Goal: Task Accomplishment & Management: Manage account settings

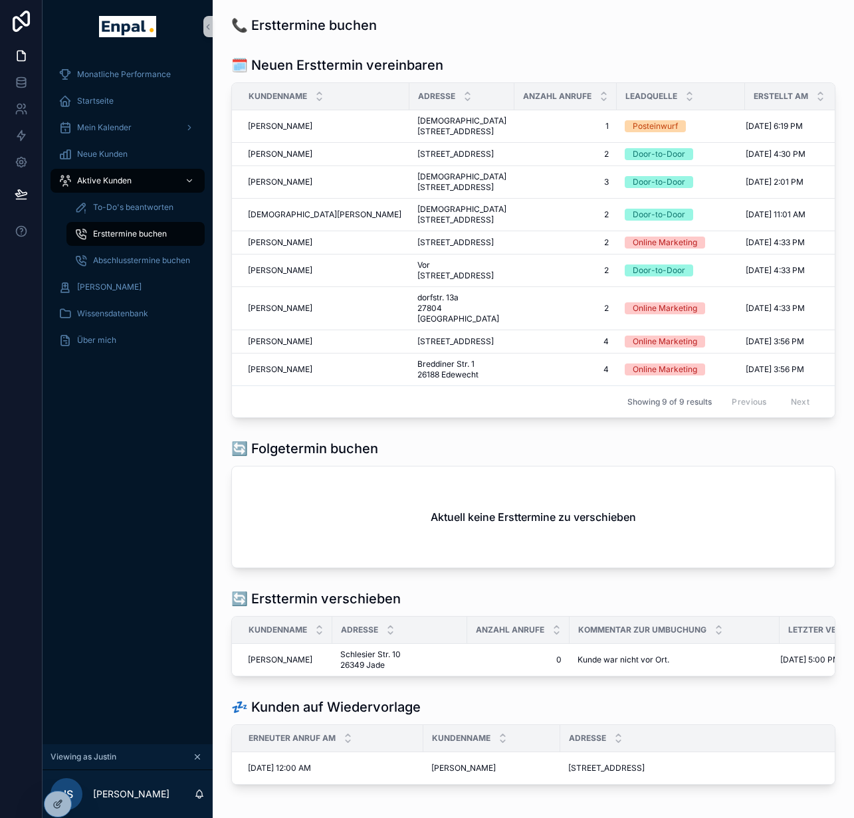
scroll to position [0, 10]
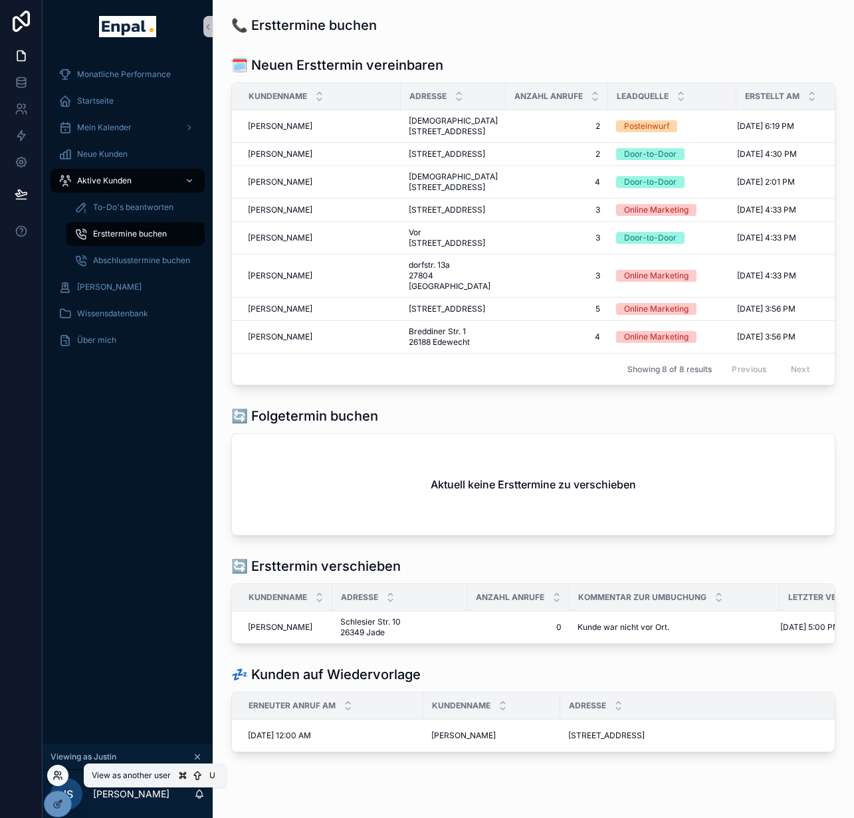
click at [62, 770] on icon at bounding box center [57, 775] width 11 height 11
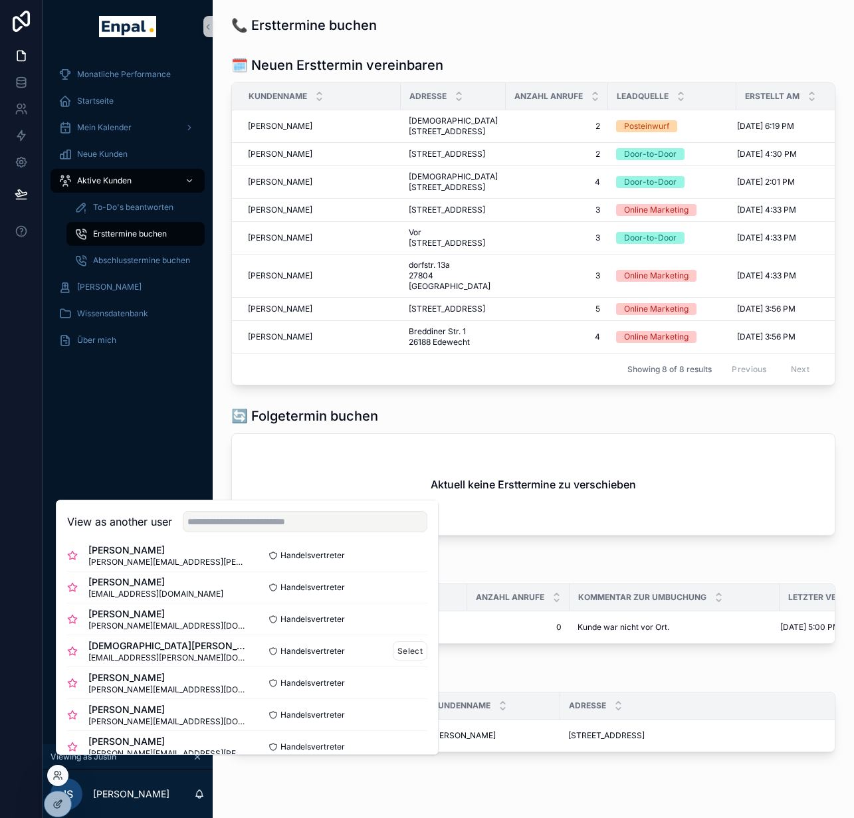
scroll to position [334, 0]
click at [393, 629] on button "Select" at bounding box center [410, 619] width 35 height 19
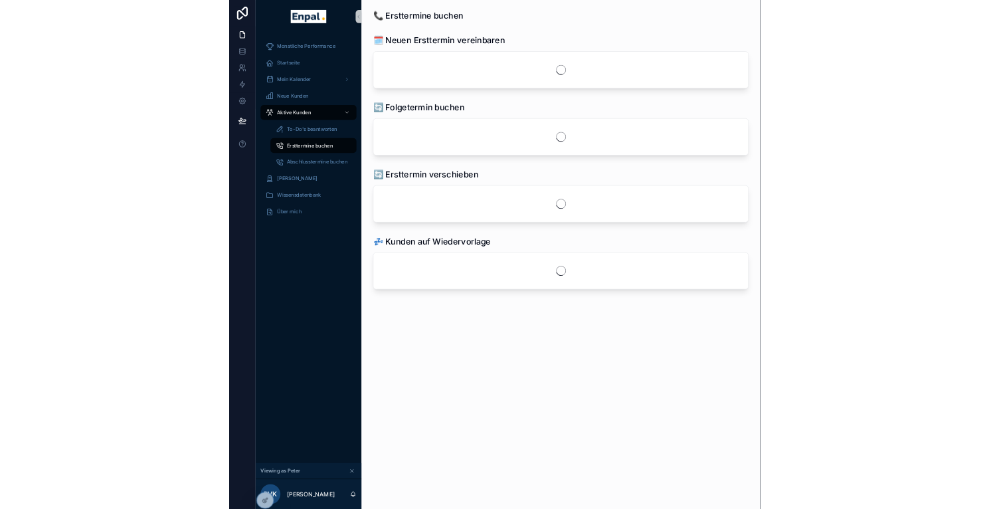
scroll to position [0, 10]
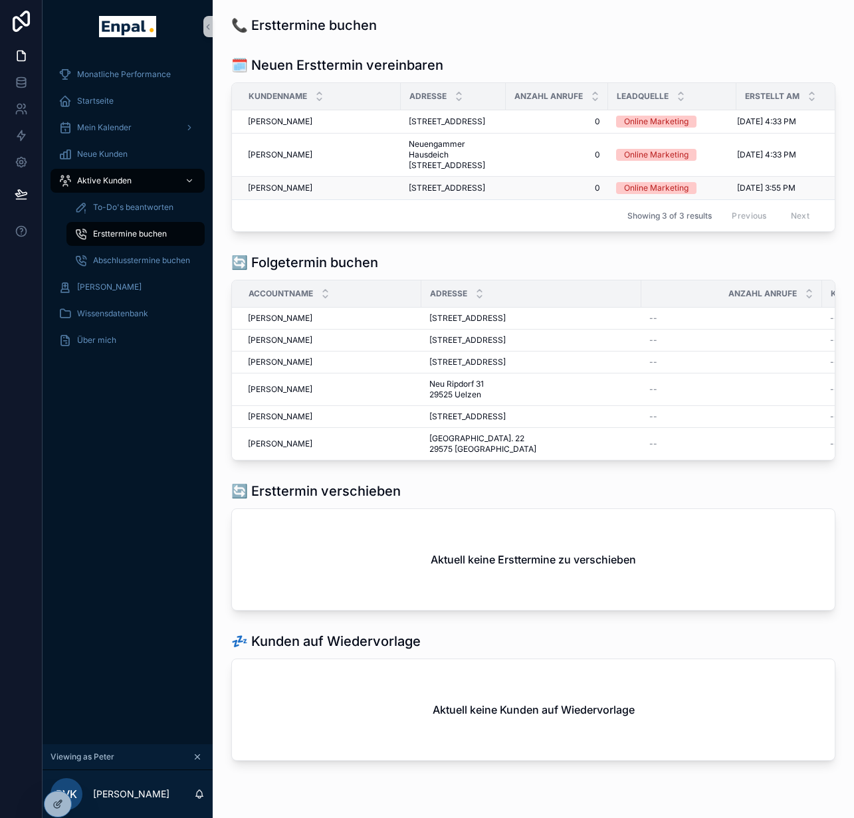
click at [315, 193] on div "Markus Schrader Markus Schrader" at bounding box center [320, 188] width 145 height 11
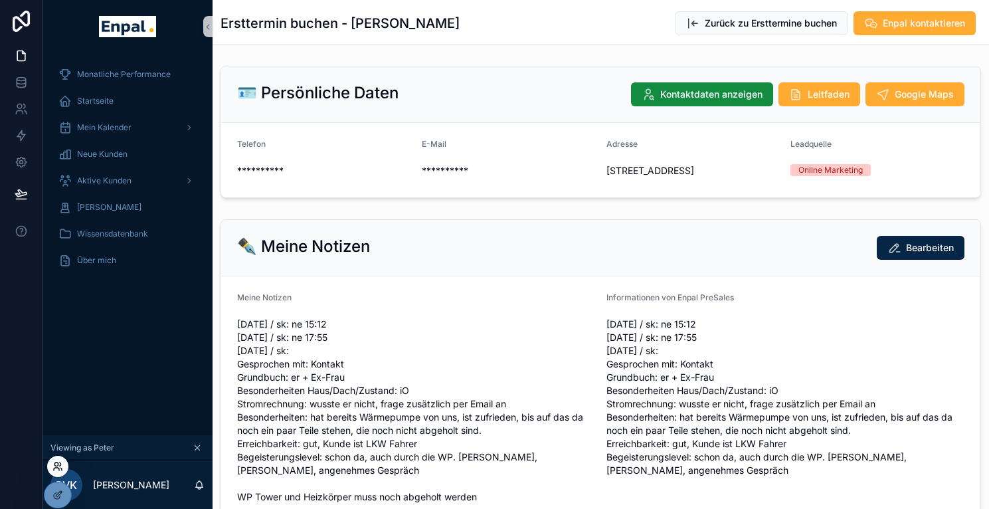
click at [56, 470] on icon at bounding box center [57, 466] width 11 height 11
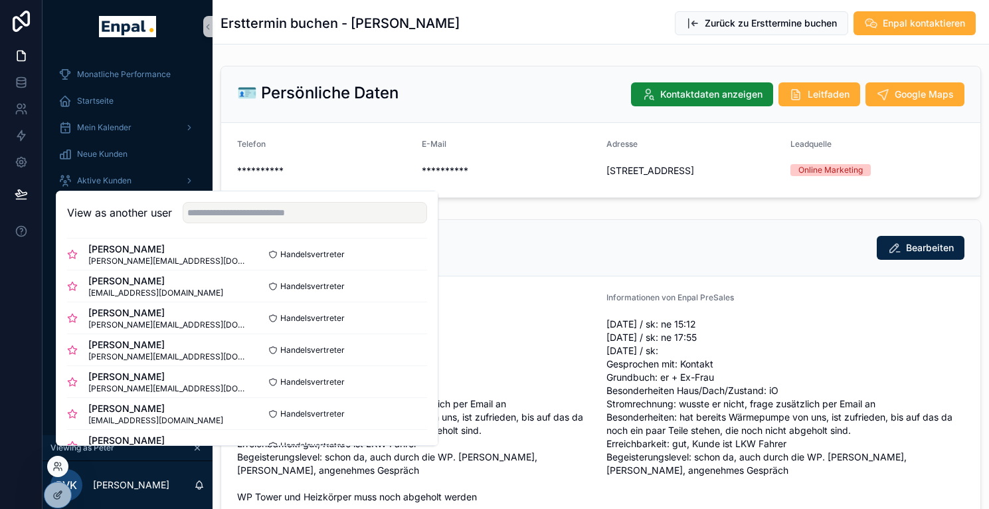
scroll to position [93, 0]
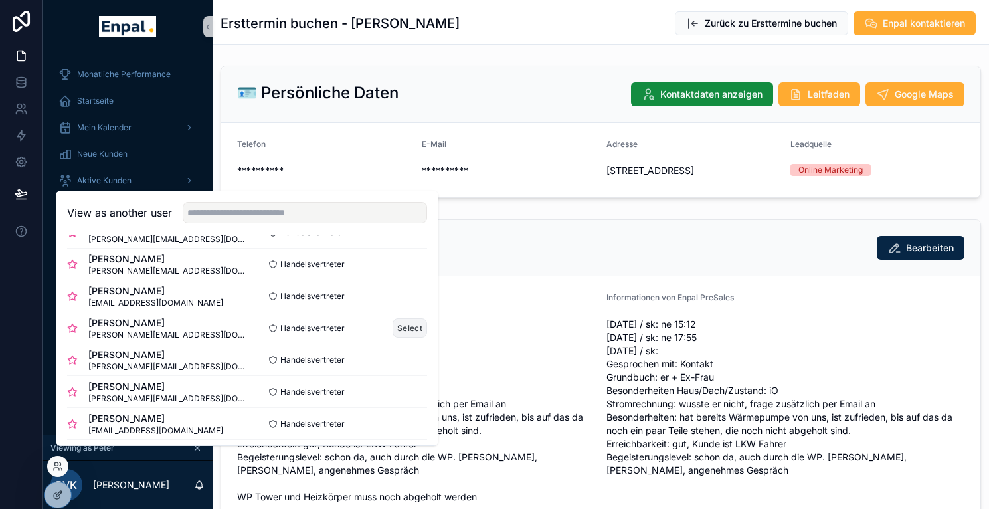
click at [398, 338] on button "Select" at bounding box center [410, 327] width 35 height 19
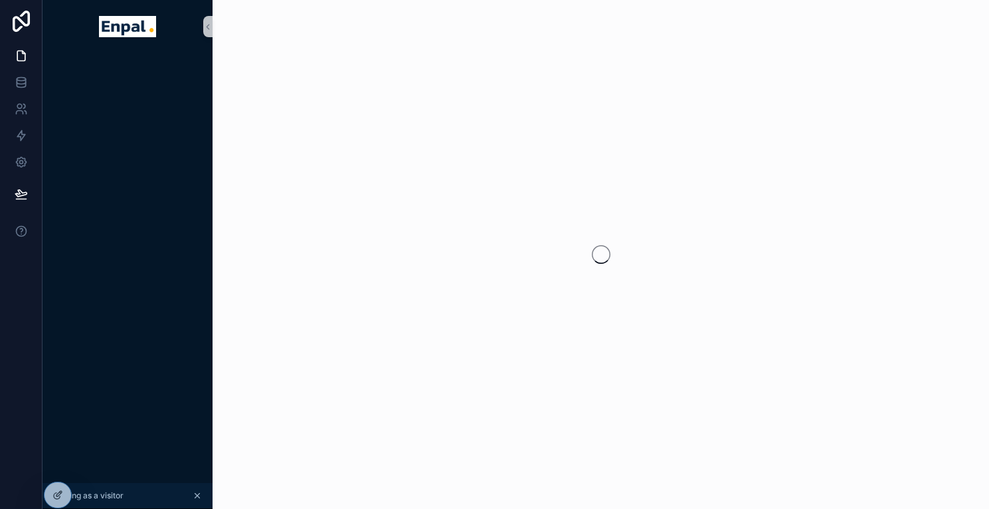
scroll to position [0, 10]
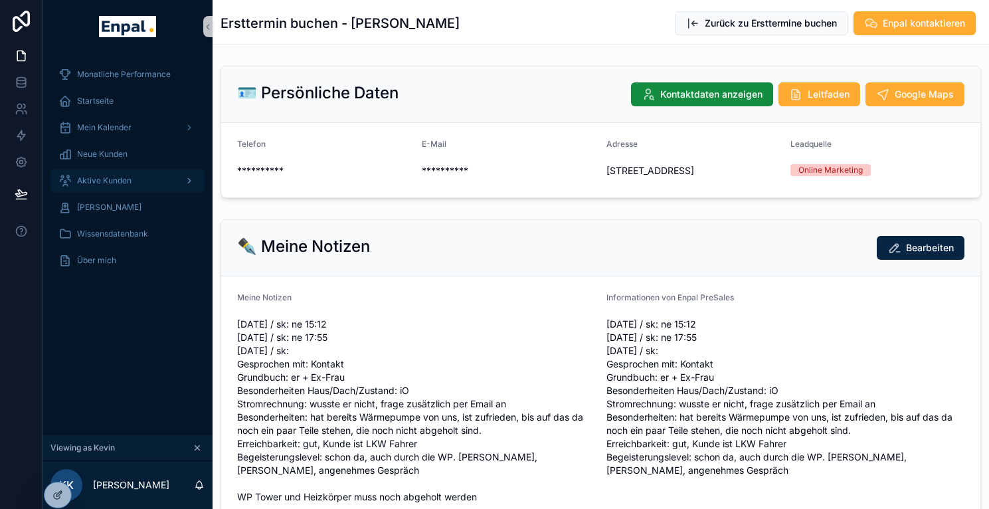
click at [101, 178] on span "Aktive Kunden" at bounding box center [104, 180] width 54 height 11
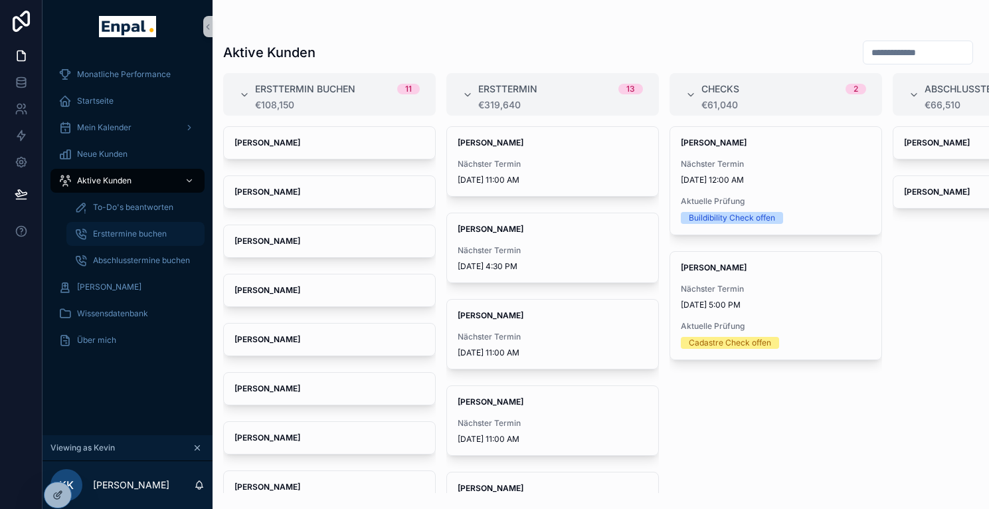
click at [146, 230] on span "Ersttermine buchen" at bounding box center [130, 234] width 74 height 11
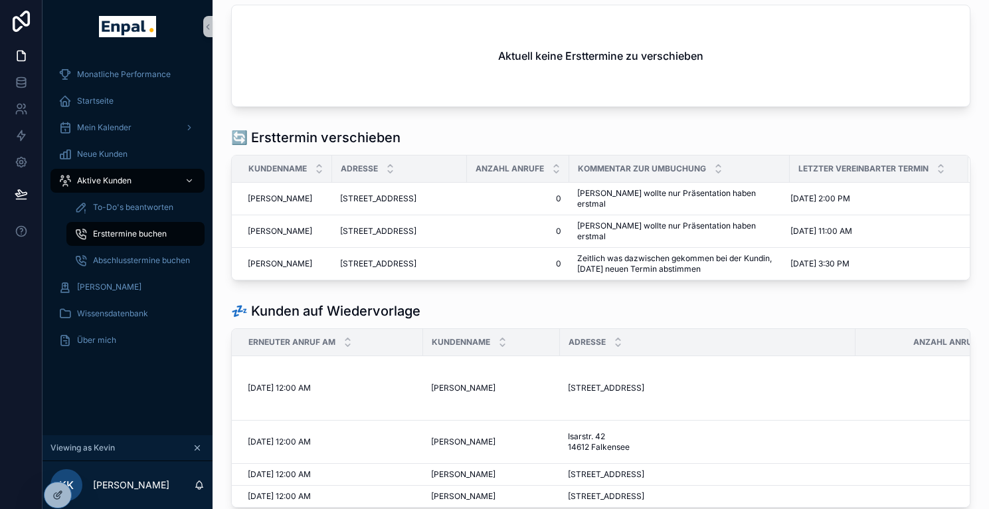
scroll to position [332, 0]
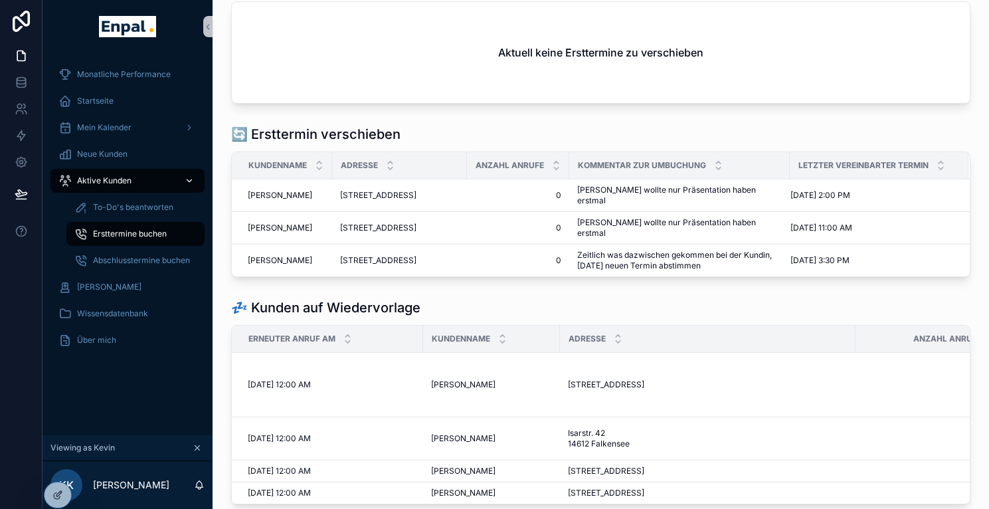
click at [140, 181] on div "Aktive Kunden" at bounding box center [127, 180] width 138 height 21
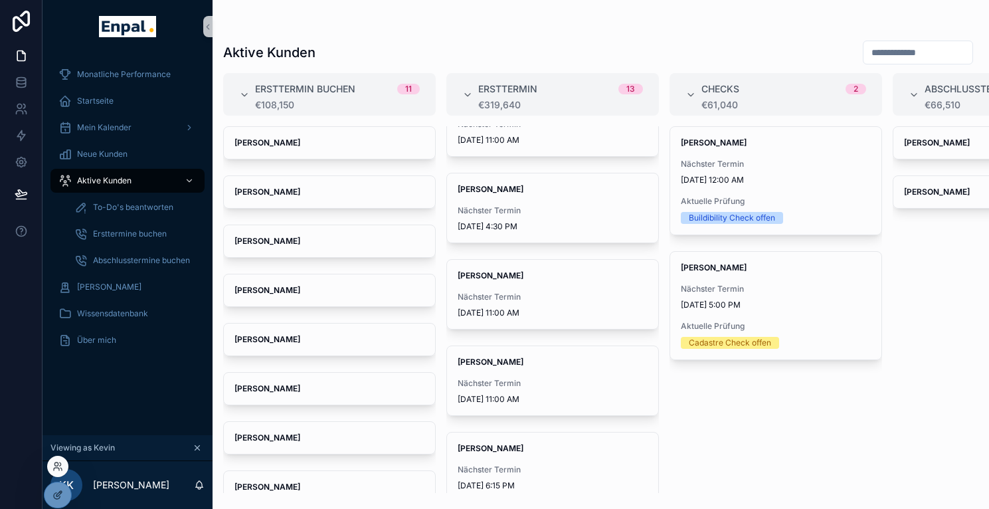
click at [58, 459] on div at bounding box center [57, 466] width 21 height 21
click at [60, 467] on icon at bounding box center [57, 466] width 11 height 11
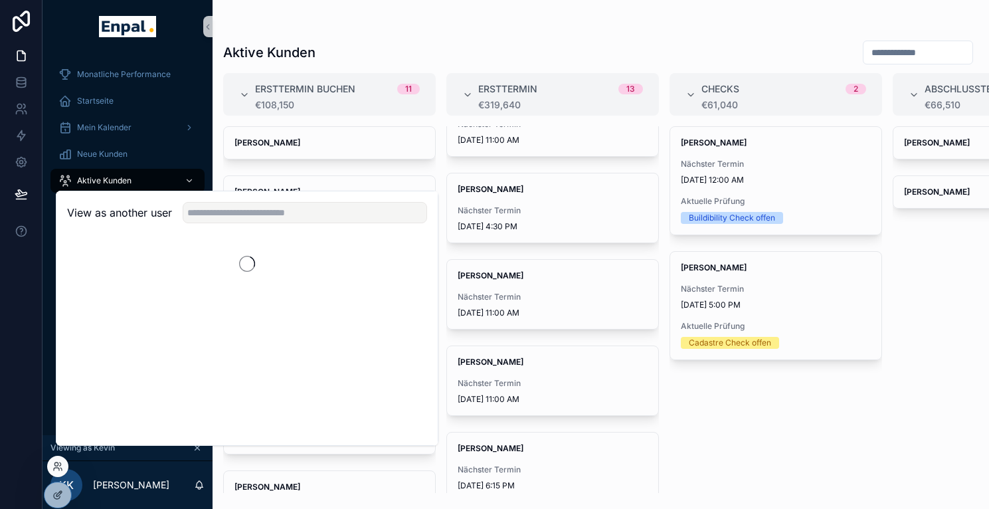
click at [370, 14] on div "Aktive Kunden Ersttermin buchen 11 €108,150 Uwe Nickel Eckhard Fischer Jürgen H…" at bounding box center [601, 246] width 777 height 493
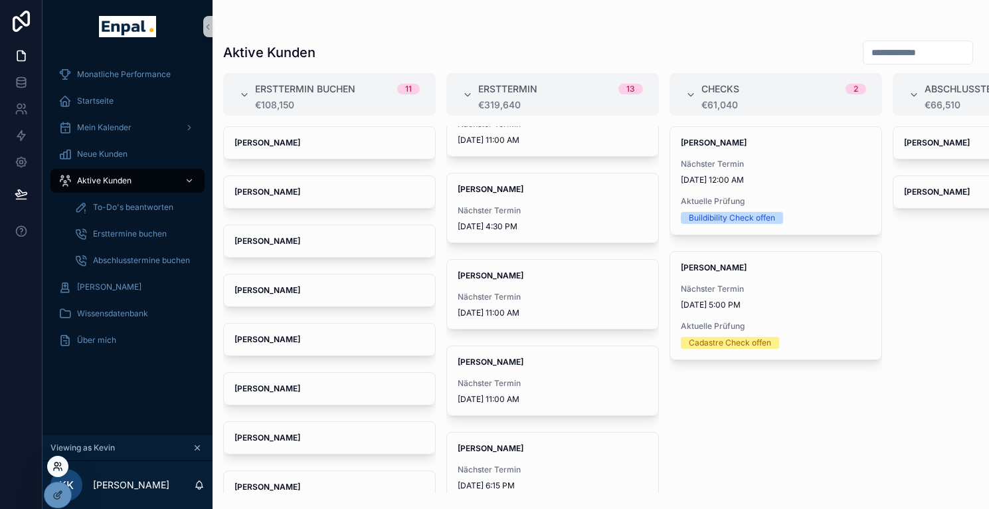
click at [62, 471] on icon at bounding box center [57, 466] width 11 height 11
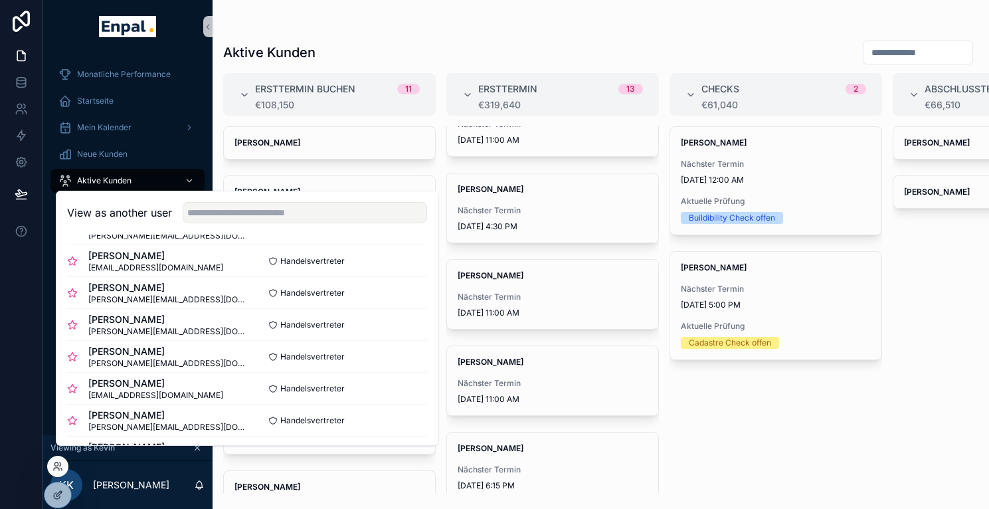
scroll to position [90, 0]
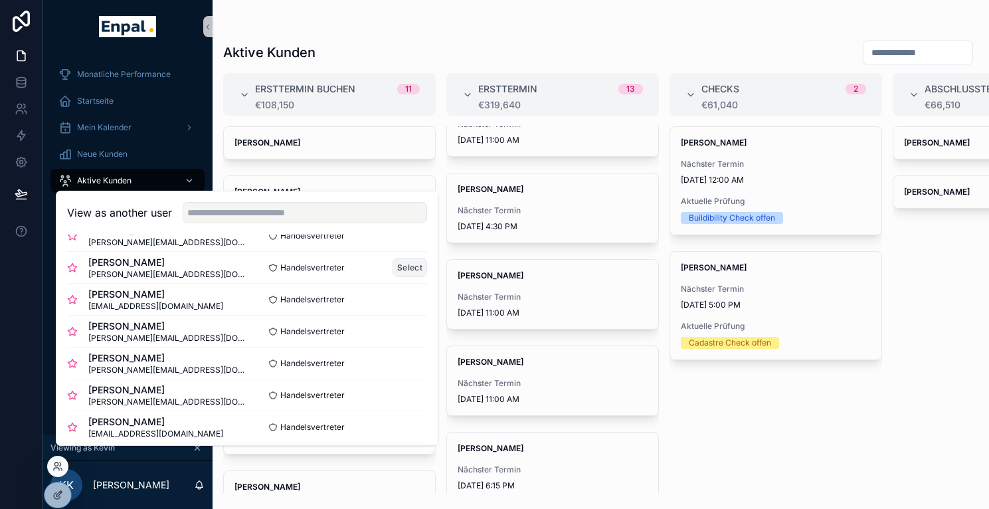
click at [393, 274] on button "Select" at bounding box center [410, 267] width 35 height 19
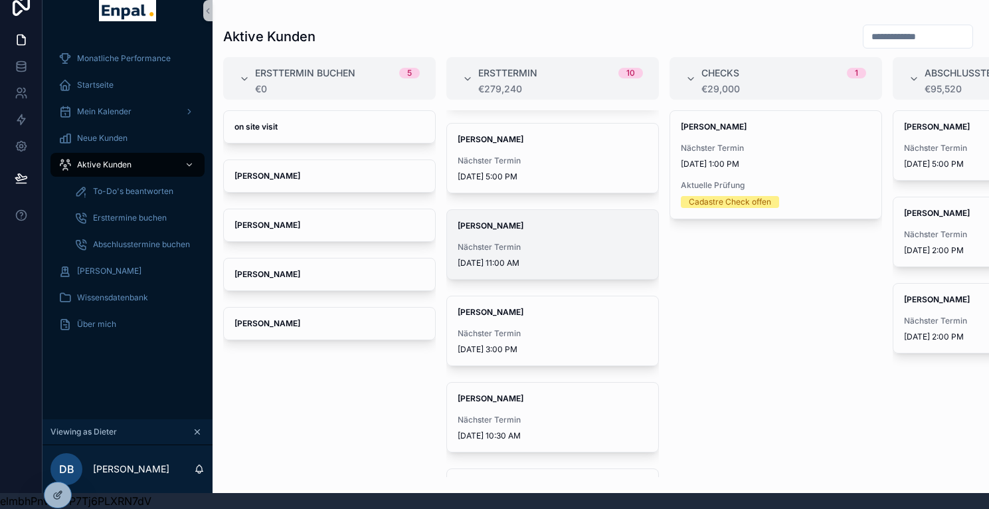
scroll to position [89, 0]
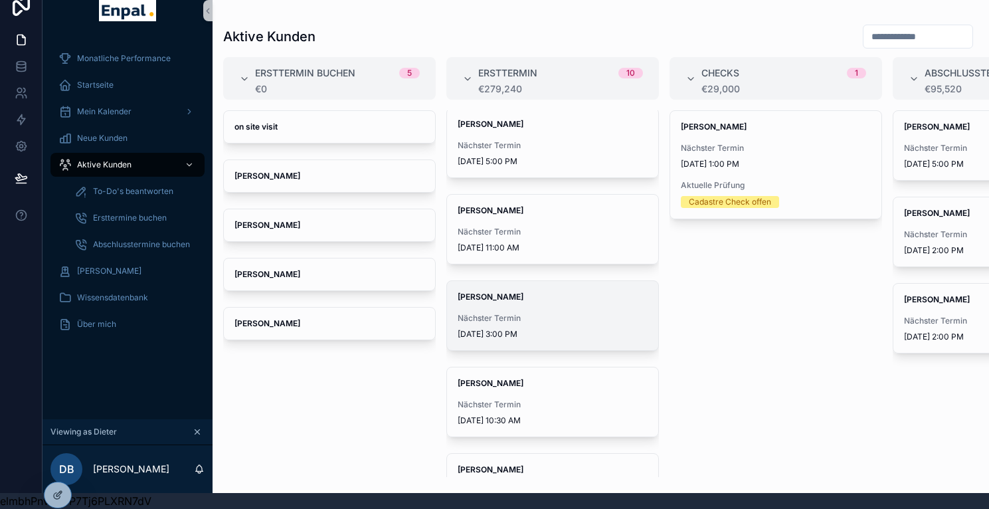
click at [540, 299] on div "[PERSON_NAME] Nächster Termin [DATE] 3:00 PM" at bounding box center [552, 315] width 211 height 69
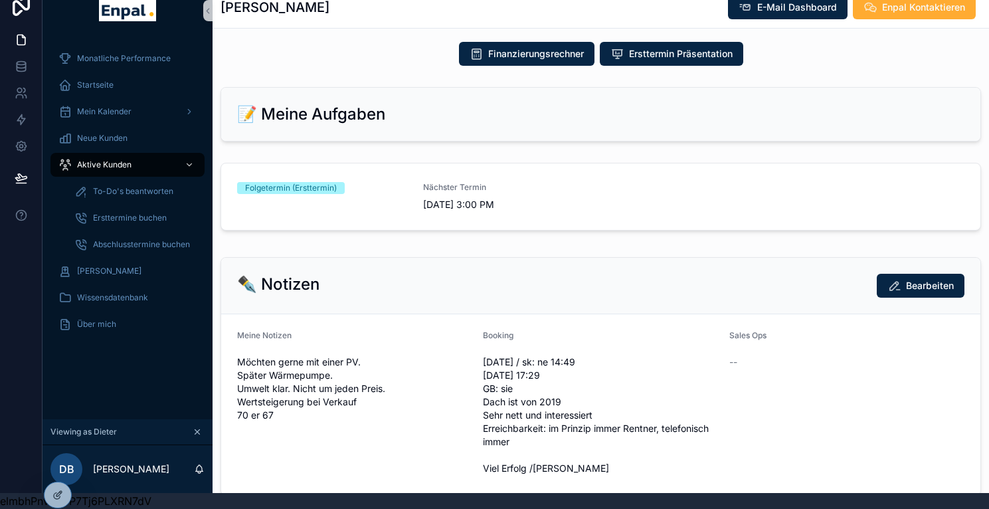
scroll to position [601, 0]
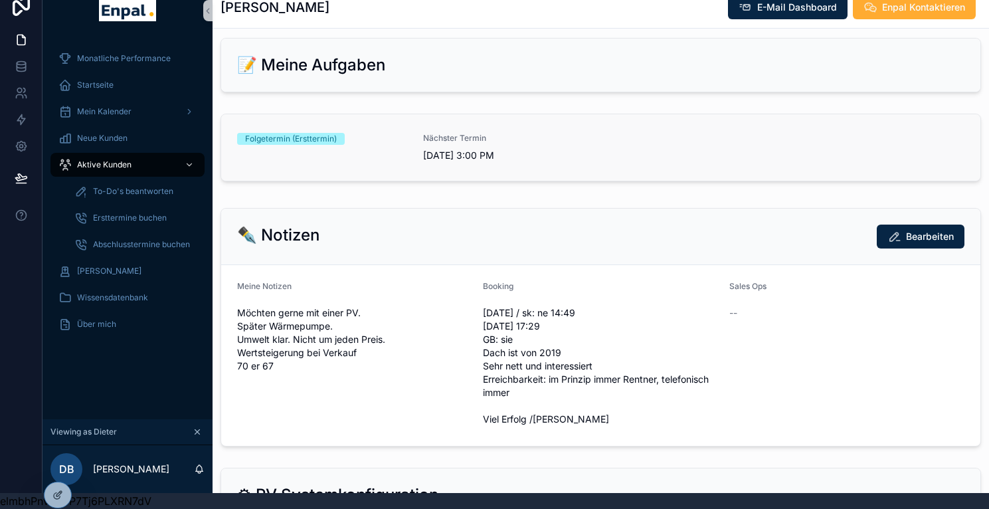
click at [528, 150] on div "Nächster Termin [DATE] 3:00 PM" at bounding box center [508, 147] width 170 height 29
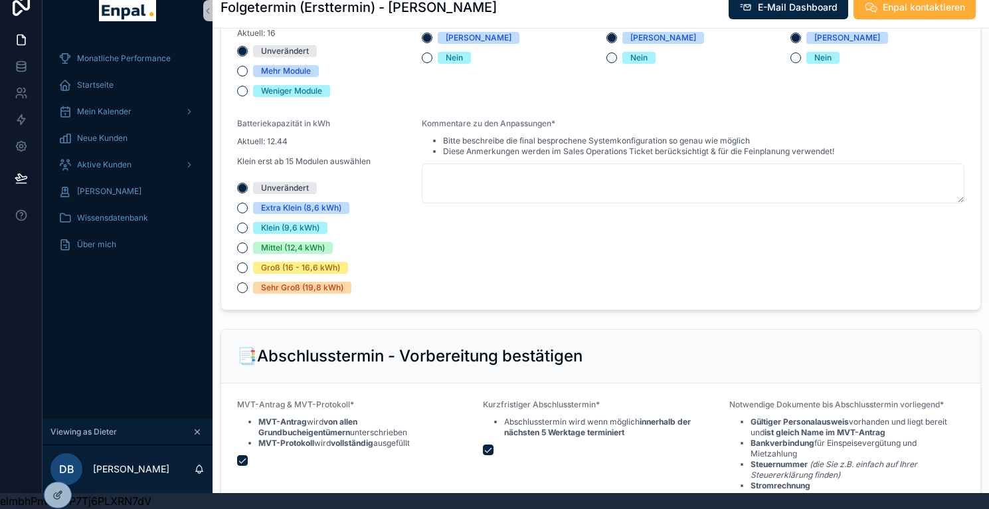
scroll to position [1396, 0]
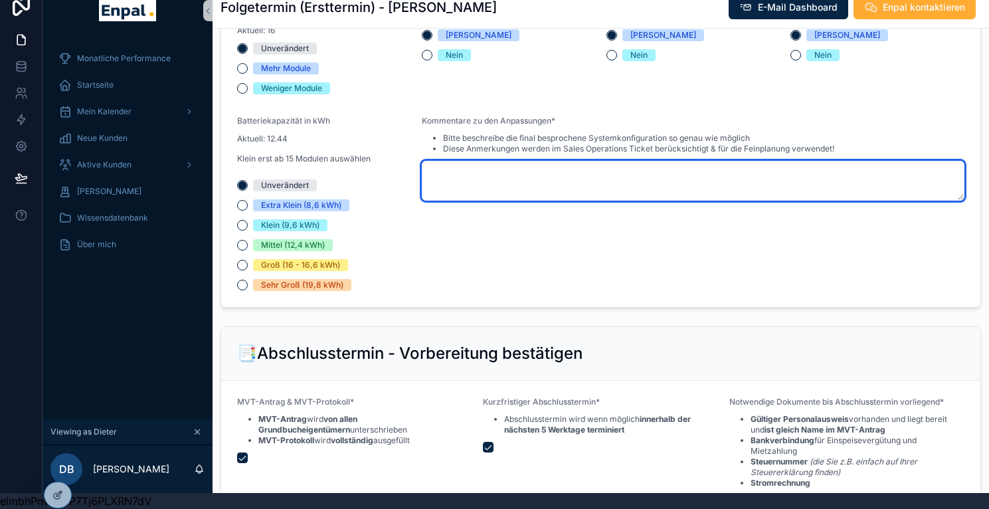
click at [510, 179] on textarea "scrollable content" at bounding box center [693, 181] width 543 height 40
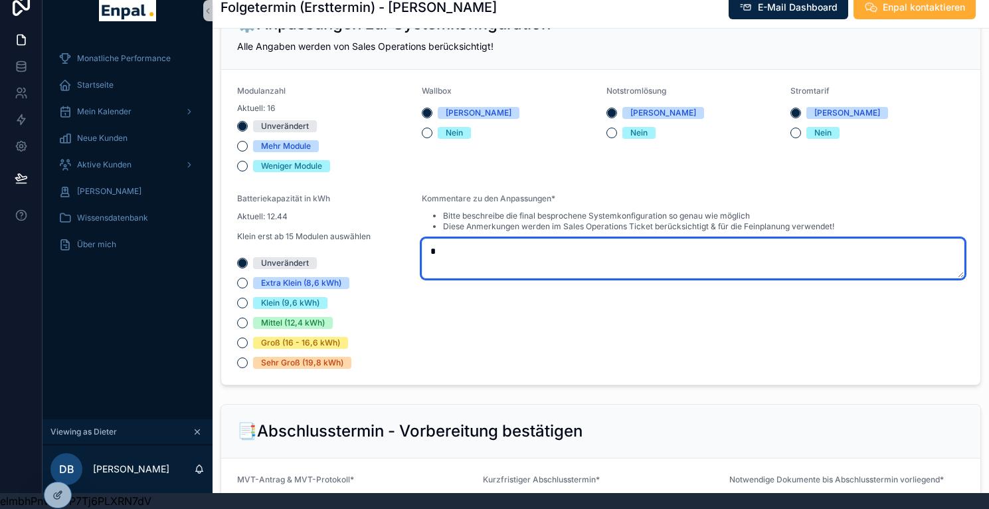
scroll to position [1368, 0]
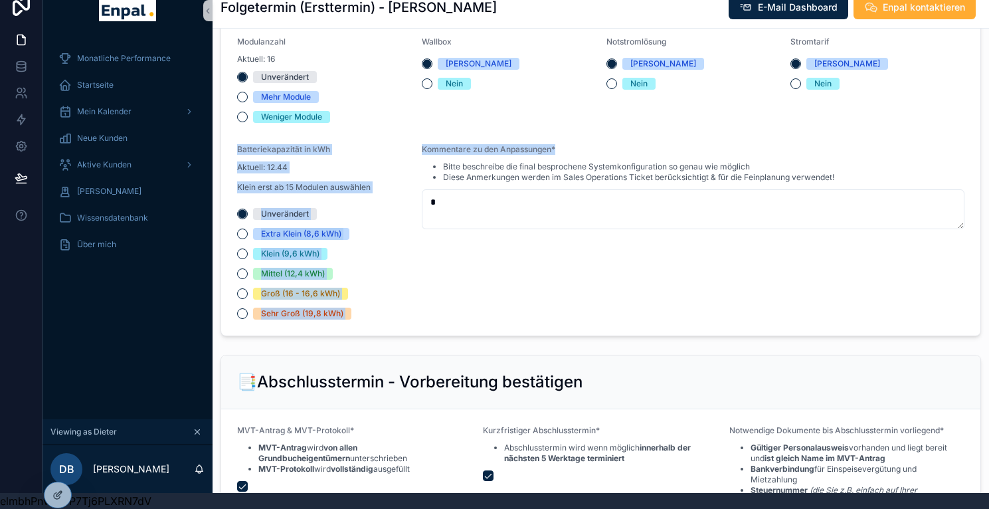
drag, startPoint x: 548, startPoint y: 150, endPoint x: 401, endPoint y: 147, distance: 146.9
click at [401, 147] on form "Modulanzahl Aktuell: 16 Unverändert Mehr Module Weniger Module Wallbox Ja Nein …" at bounding box center [601, 178] width 760 height 315
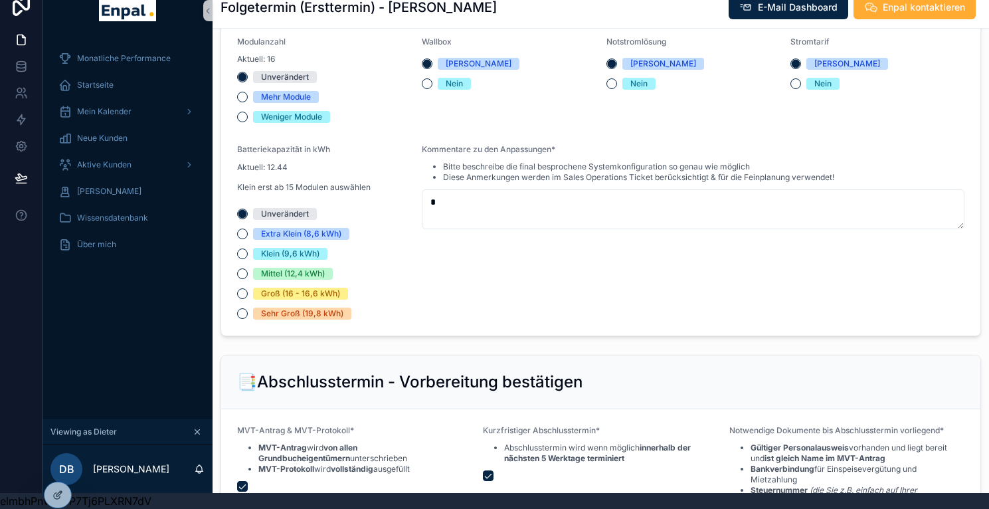
click at [461, 311] on div "Kommentare zu den Anpassungen* Bitte beschreibe die final besprochene Systemkon…" at bounding box center [693, 231] width 543 height 175
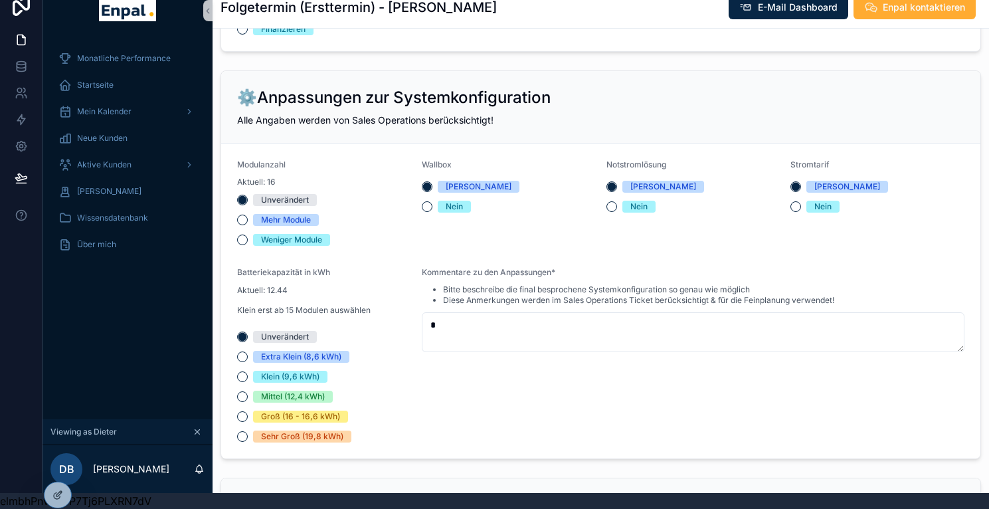
scroll to position [1246, 0]
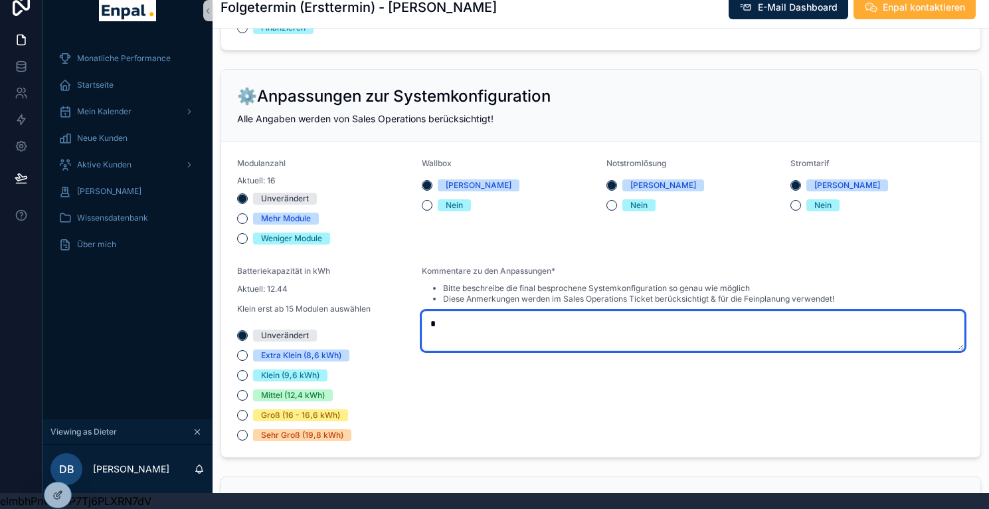
click at [513, 351] on textarea "*" at bounding box center [693, 331] width 543 height 40
type textarea "*"
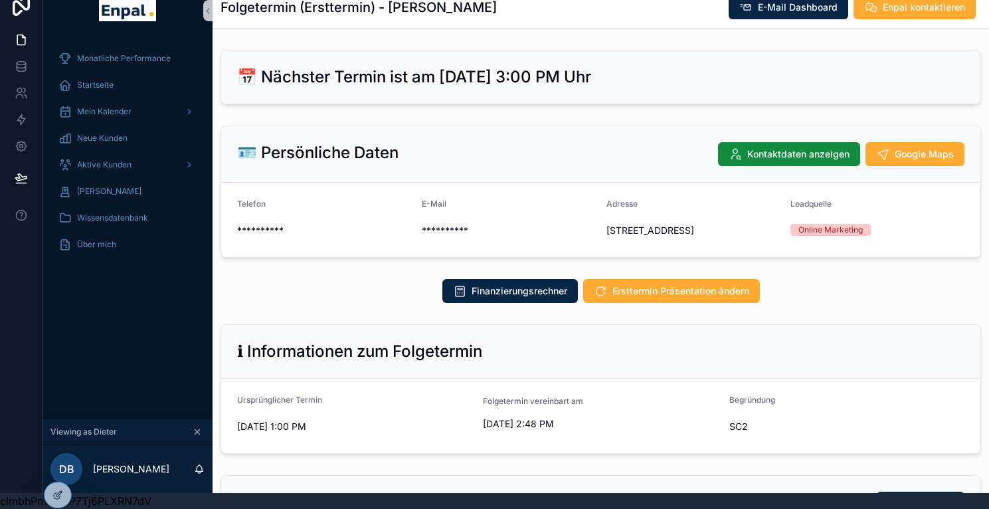
scroll to position [0, 10]
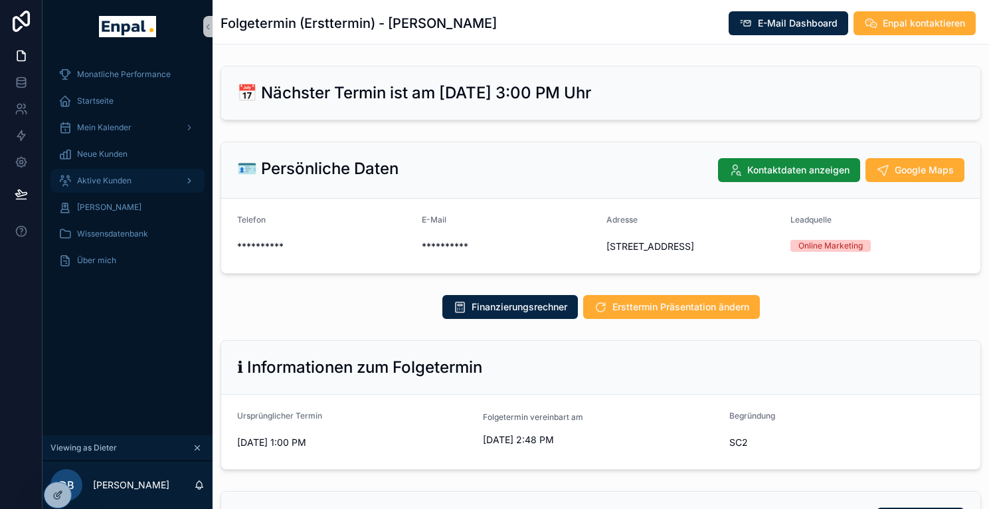
click at [114, 181] on span "Aktive Kunden" at bounding box center [104, 180] width 54 height 11
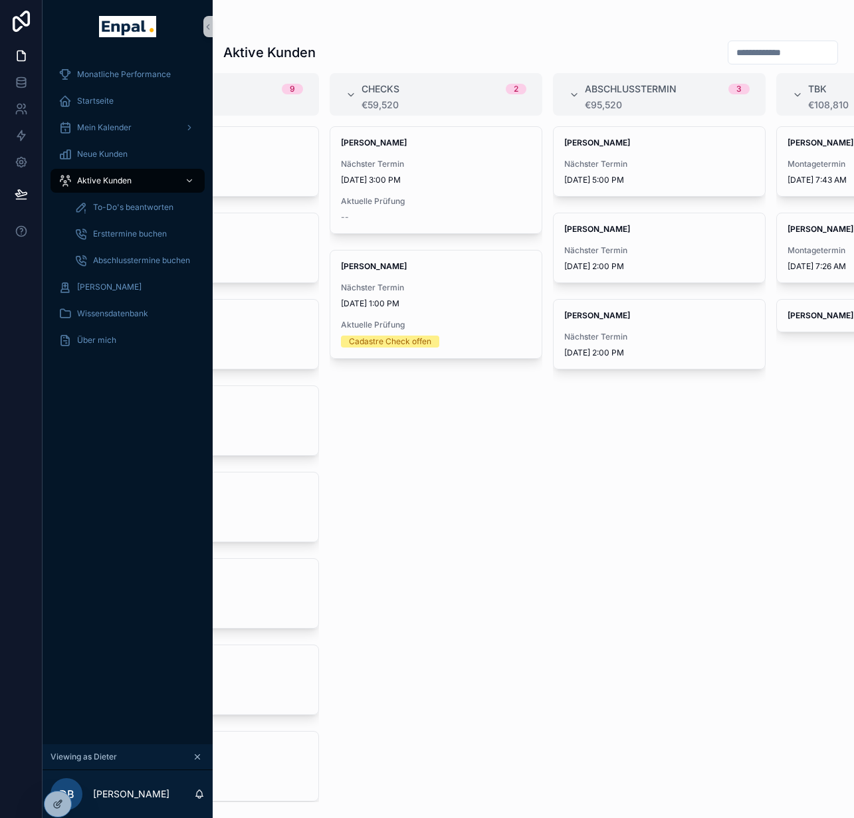
scroll to position [0, 340]
click at [57, 508] on icon at bounding box center [55, 773] width 3 height 3
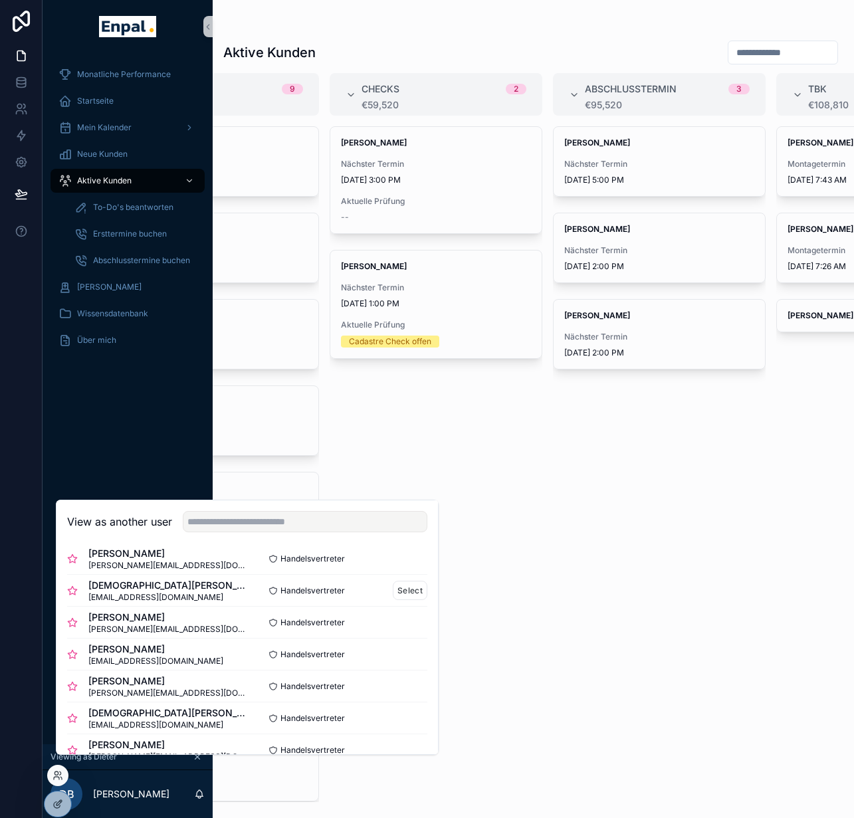
scroll to position [403, 0]
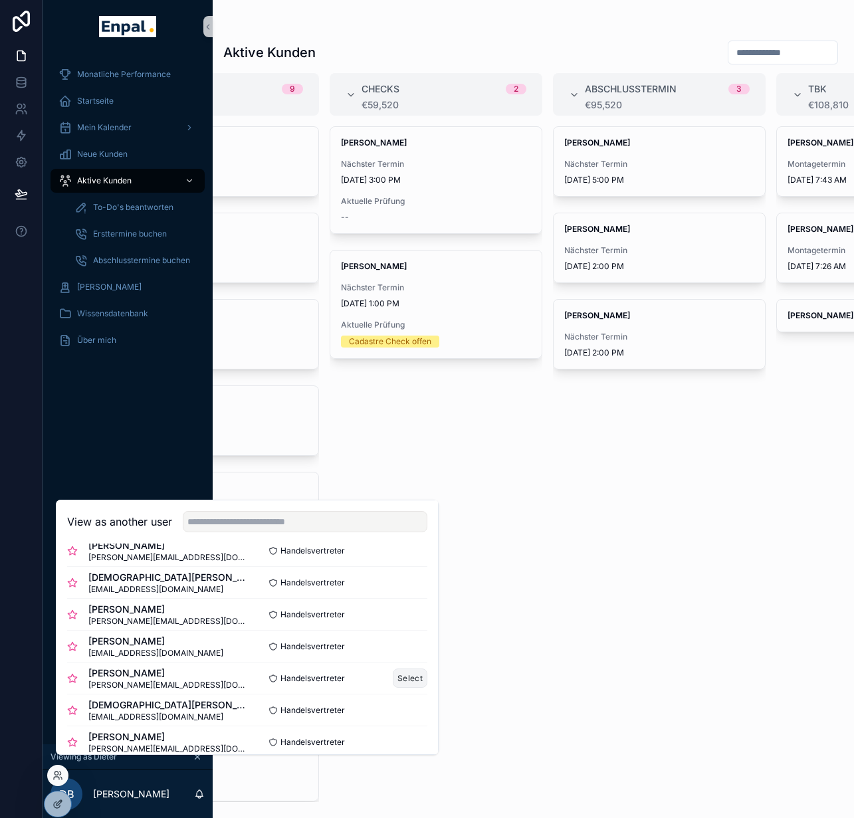
click at [393, 508] on button "Select" at bounding box center [410, 678] width 35 height 19
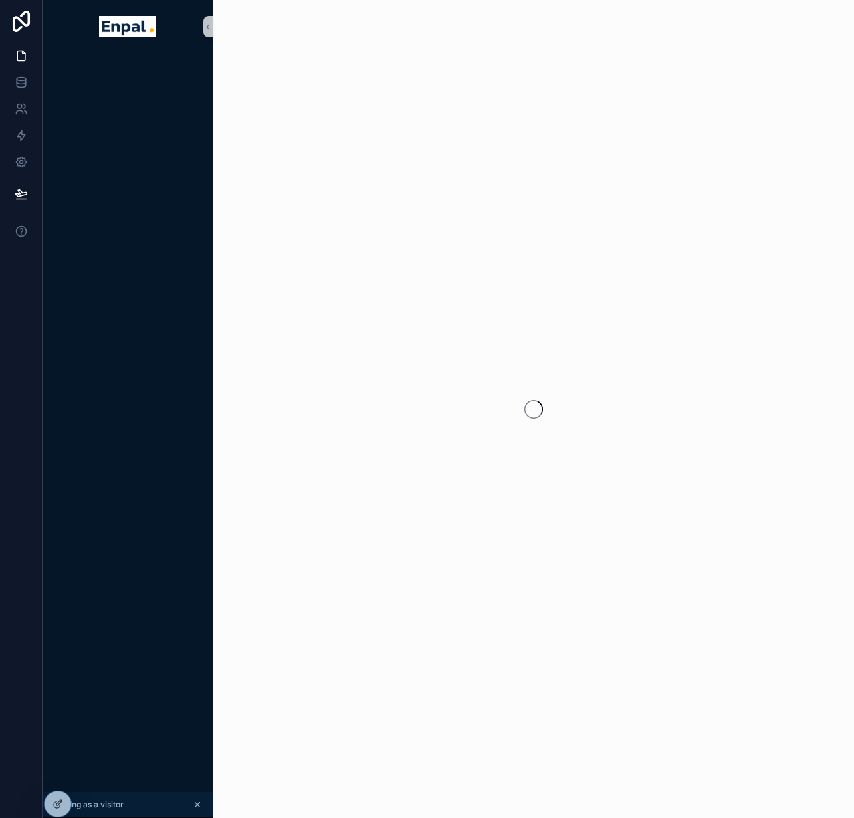
scroll to position [0, 10]
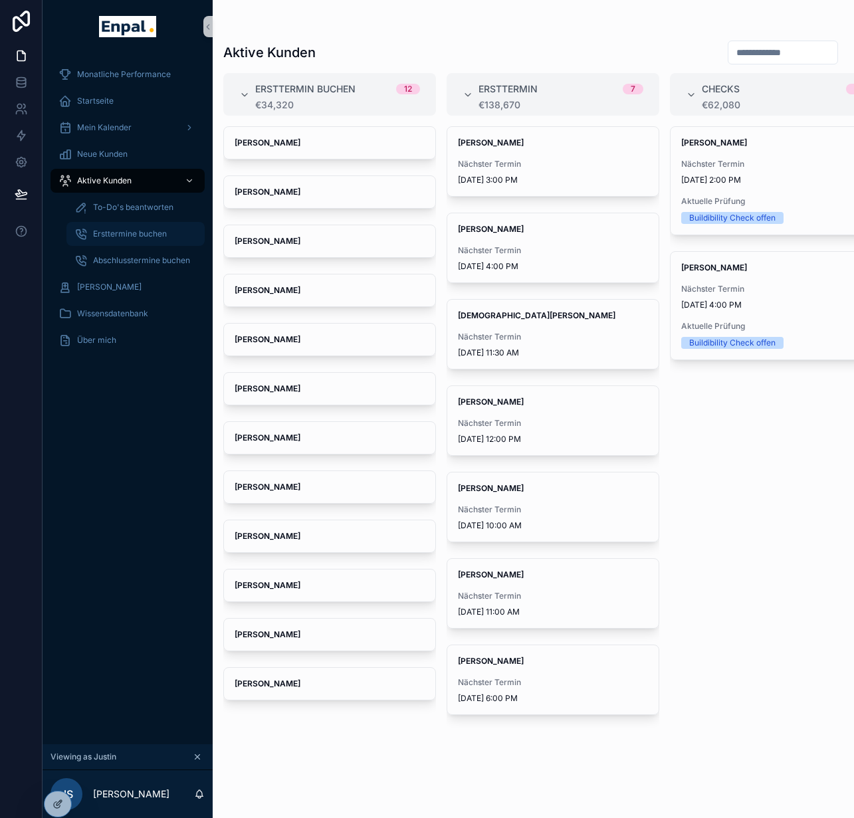
click at [124, 238] on span "Ersttermine buchen" at bounding box center [130, 234] width 74 height 11
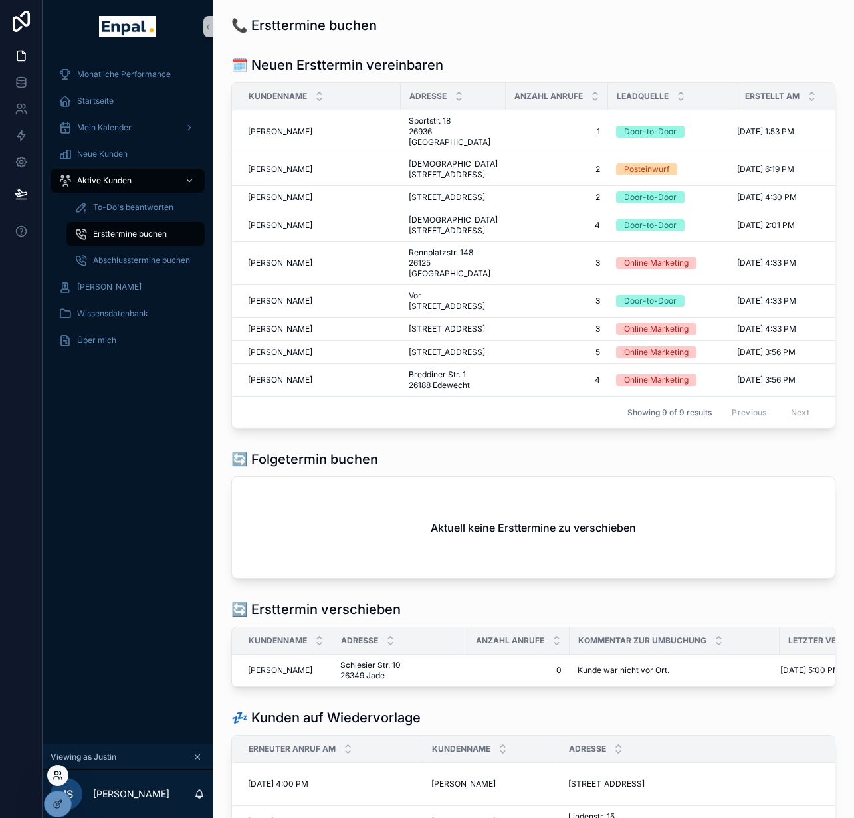
click at [60, 778] on icon at bounding box center [57, 775] width 11 height 11
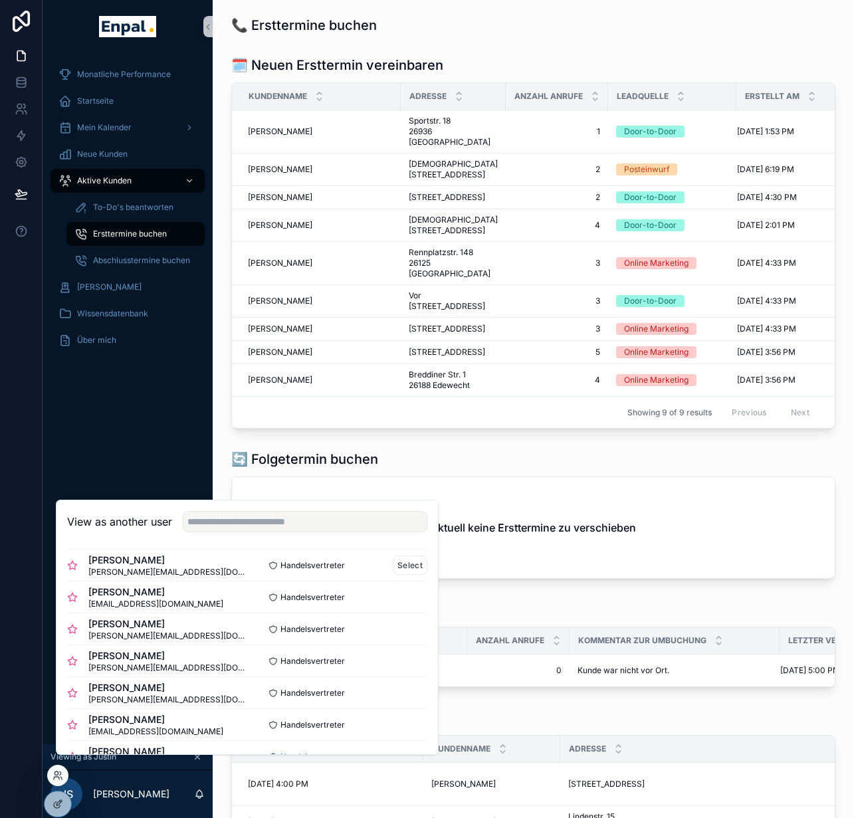
scroll to position [120, 0]
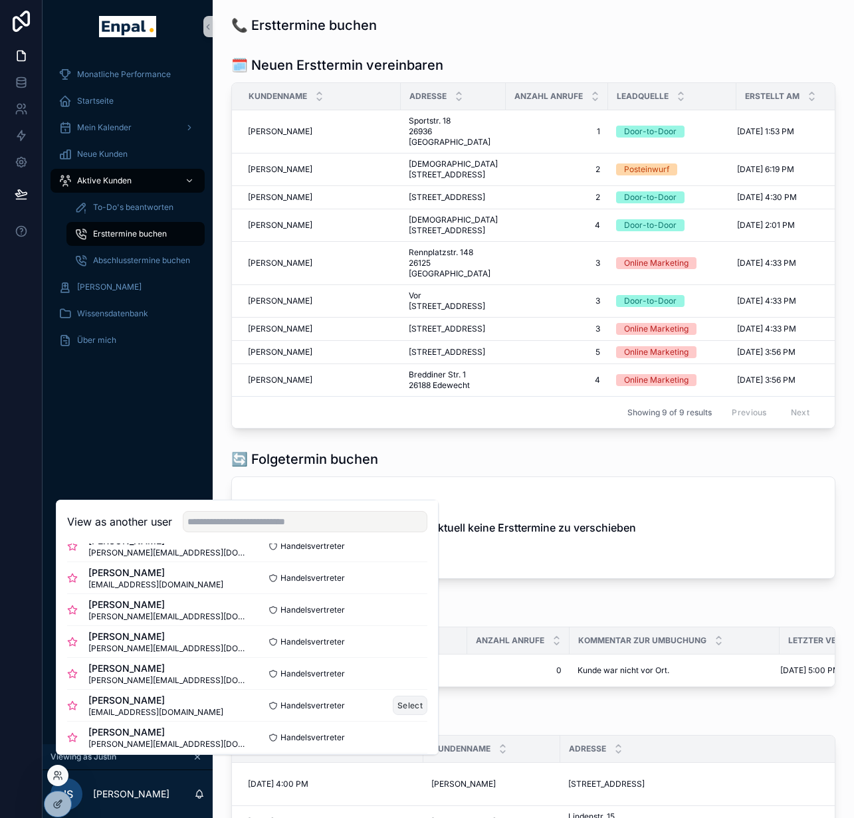
click at [399, 715] on button "Select" at bounding box center [410, 705] width 35 height 19
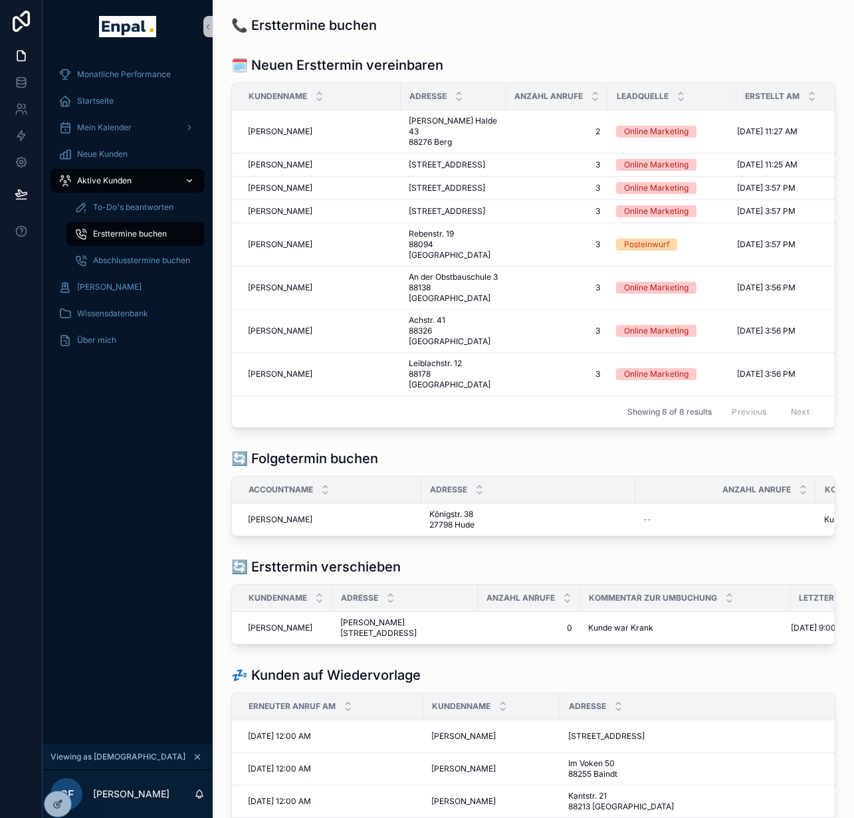
click at [90, 177] on span "Aktive Kunden" at bounding box center [104, 180] width 54 height 11
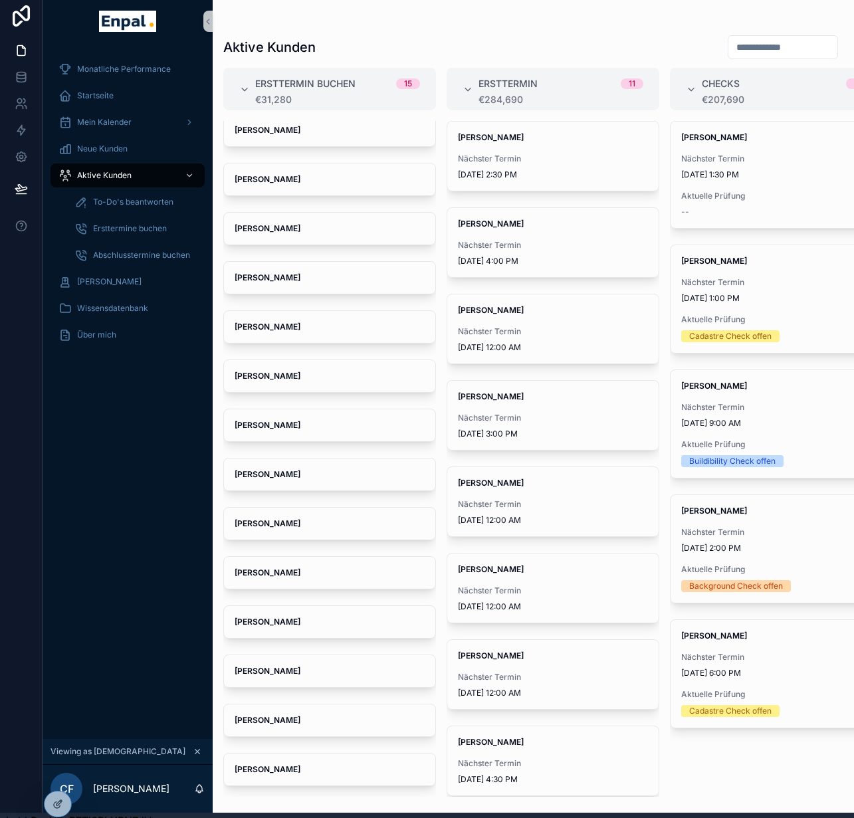
click at [752, 53] on input "scrollable content" at bounding box center [782, 47] width 109 height 19
type input "*******"
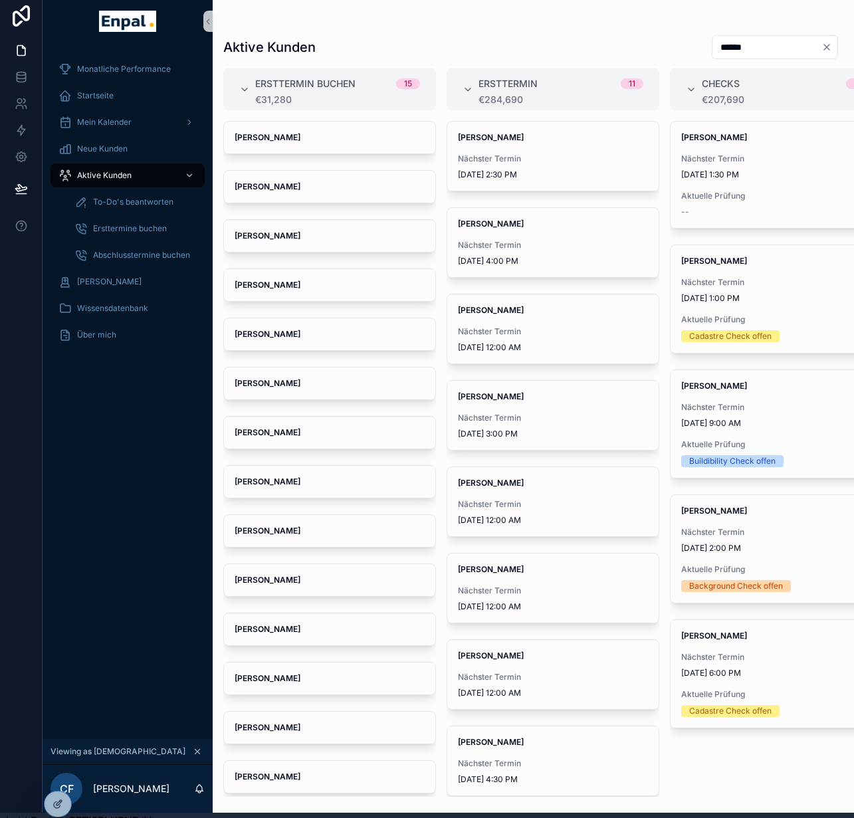
type input "*******"
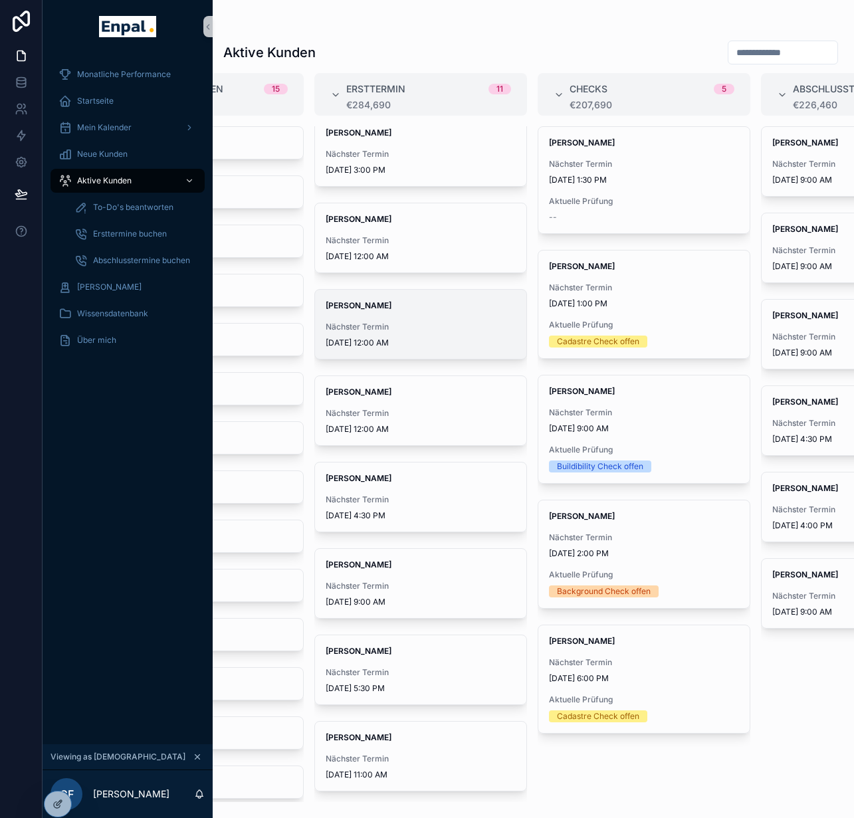
scroll to position [0, 54]
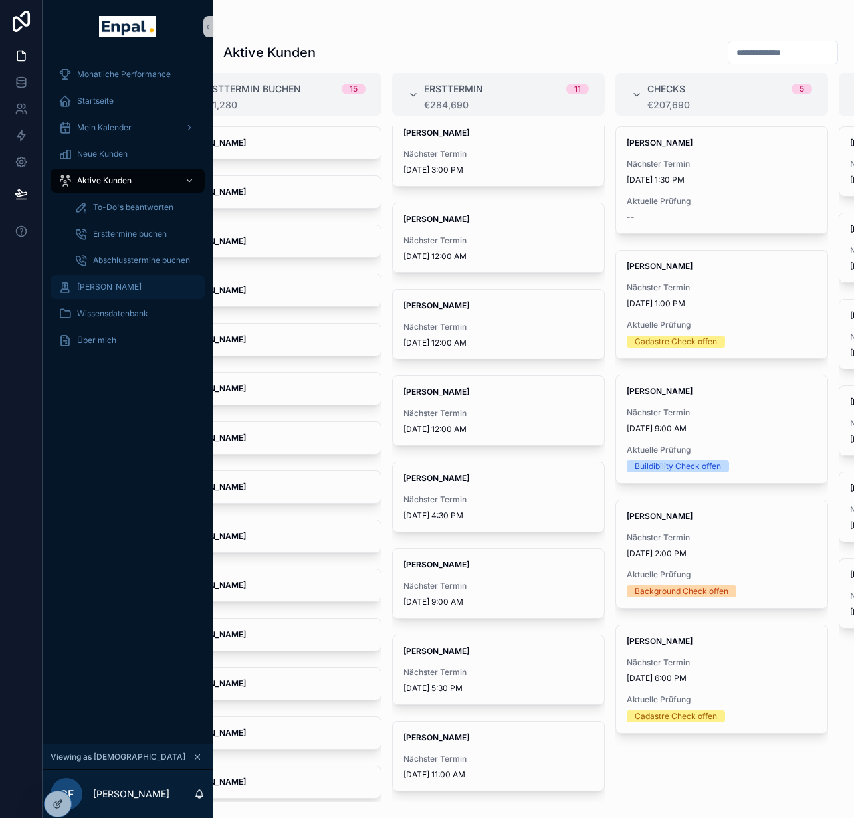
click at [125, 286] on span "[PERSON_NAME]" at bounding box center [109, 287] width 64 height 11
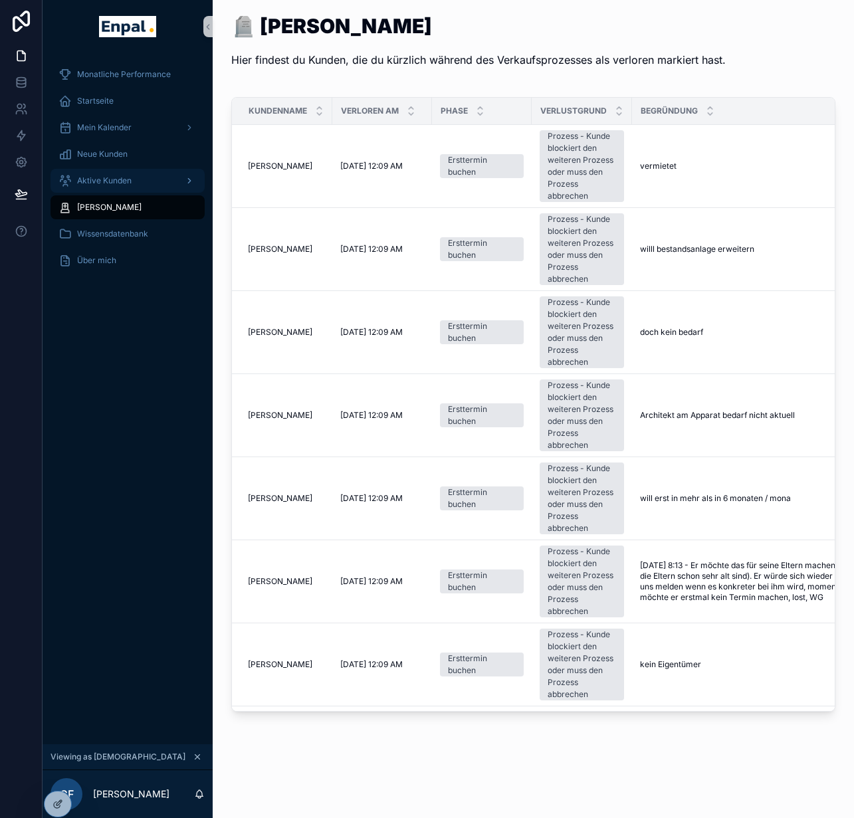
click at [116, 180] on span "Aktive Kunden" at bounding box center [104, 180] width 54 height 11
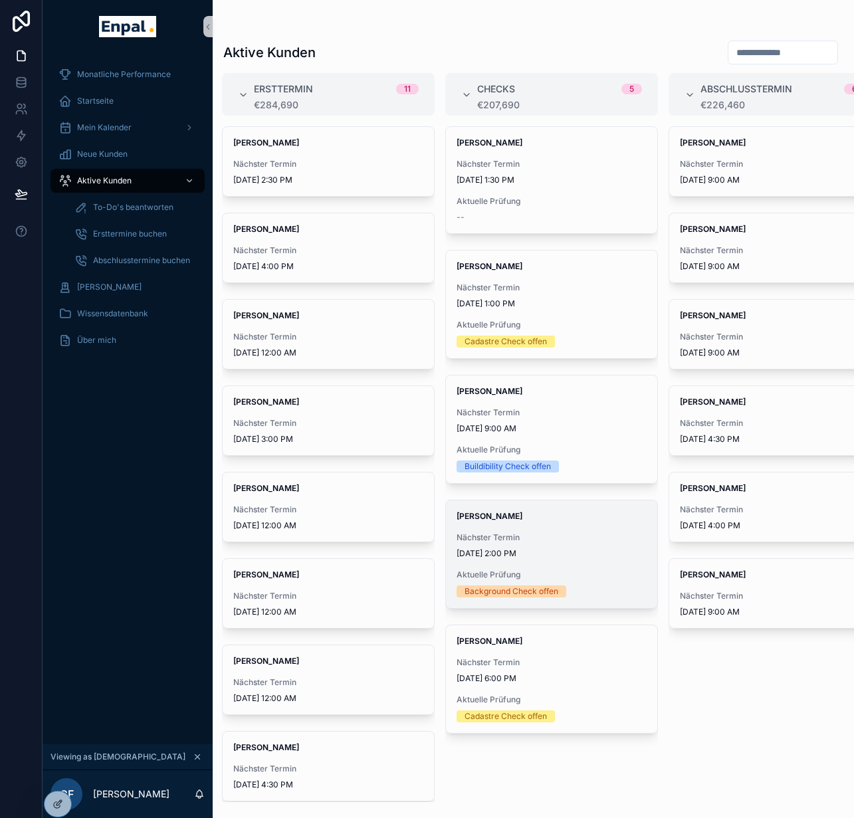
scroll to position [0, 235]
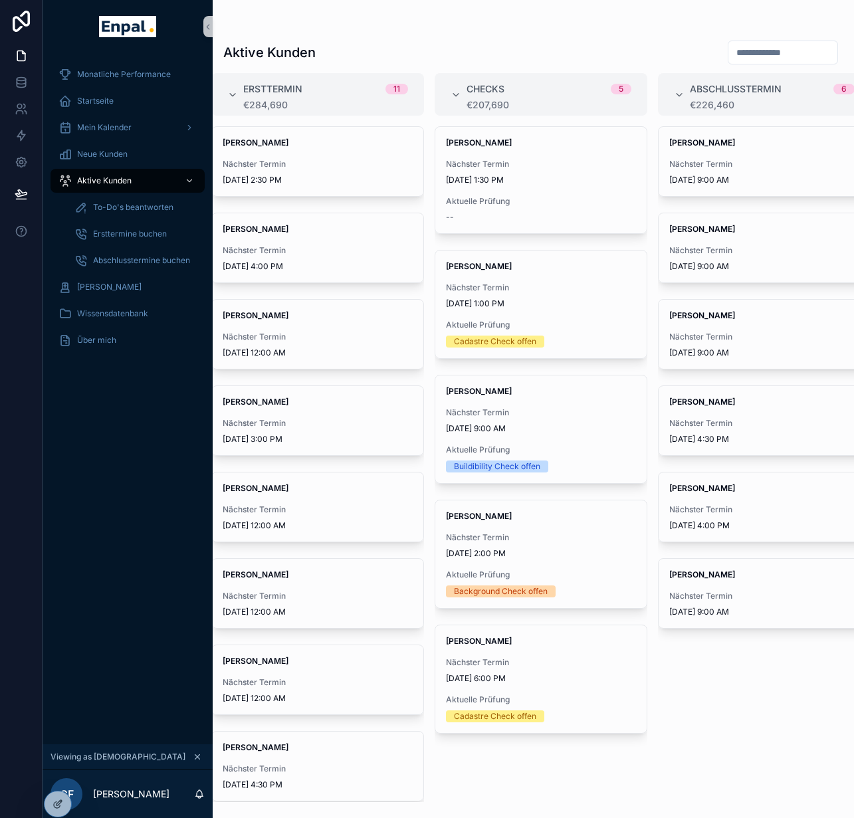
click at [112, 723] on div "Monatliche Performance Startseite Mein Kalender Neue Kunden Aktive Kunden To-Do…" at bounding box center [128, 398] width 170 height 691
click at [57, 772] on icon at bounding box center [55, 773] width 3 height 3
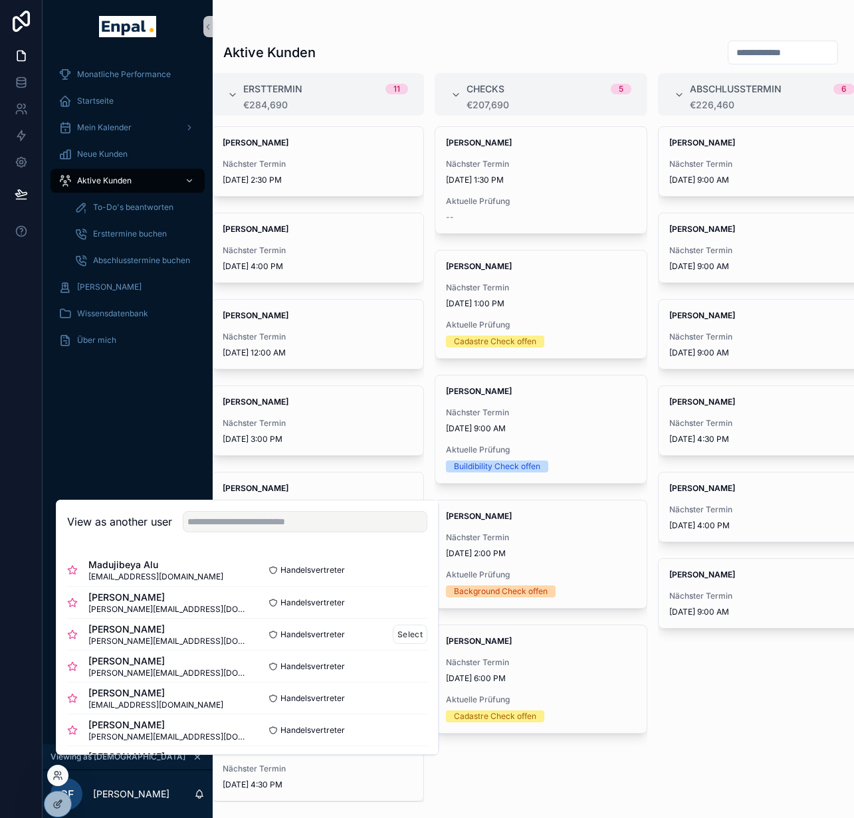
scroll to position [3, 0]
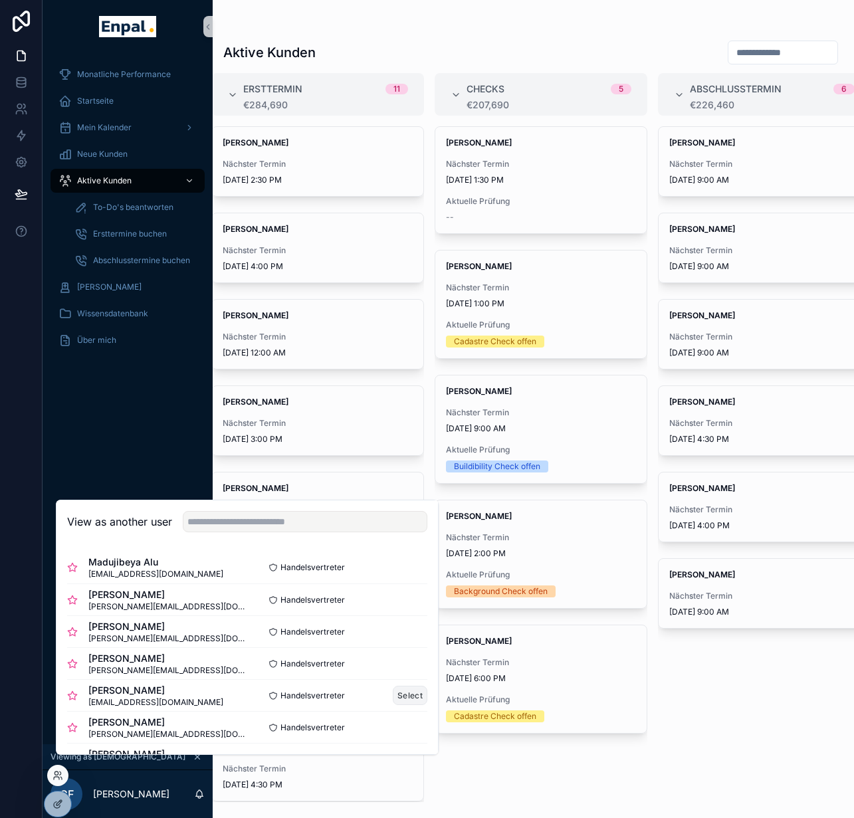
click at [397, 702] on button "Select" at bounding box center [410, 695] width 35 height 19
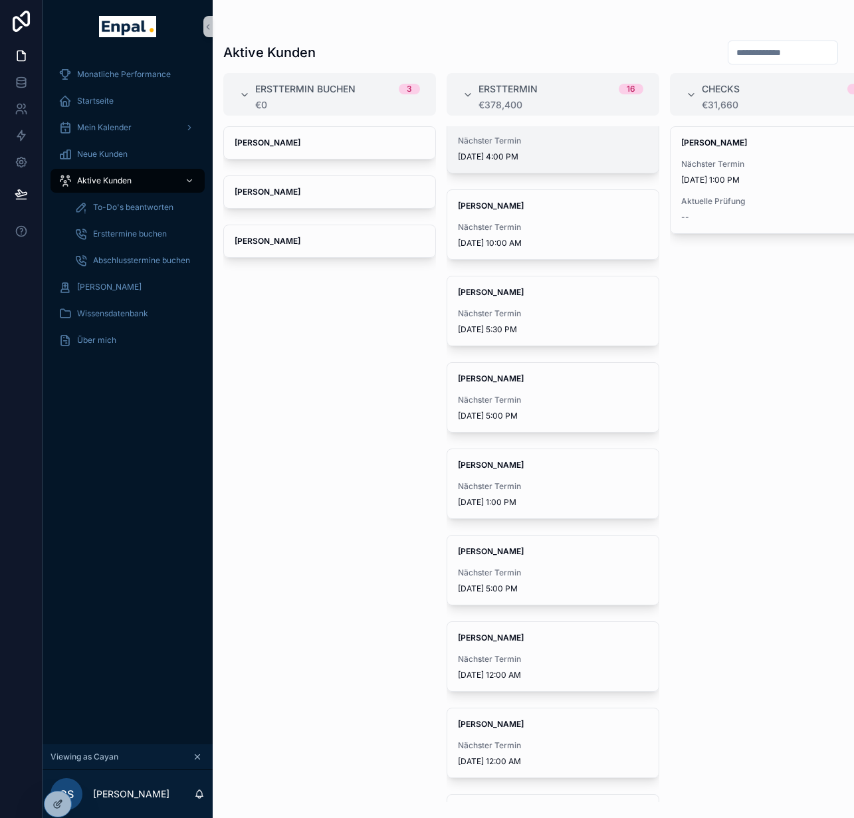
scroll to position [701, 0]
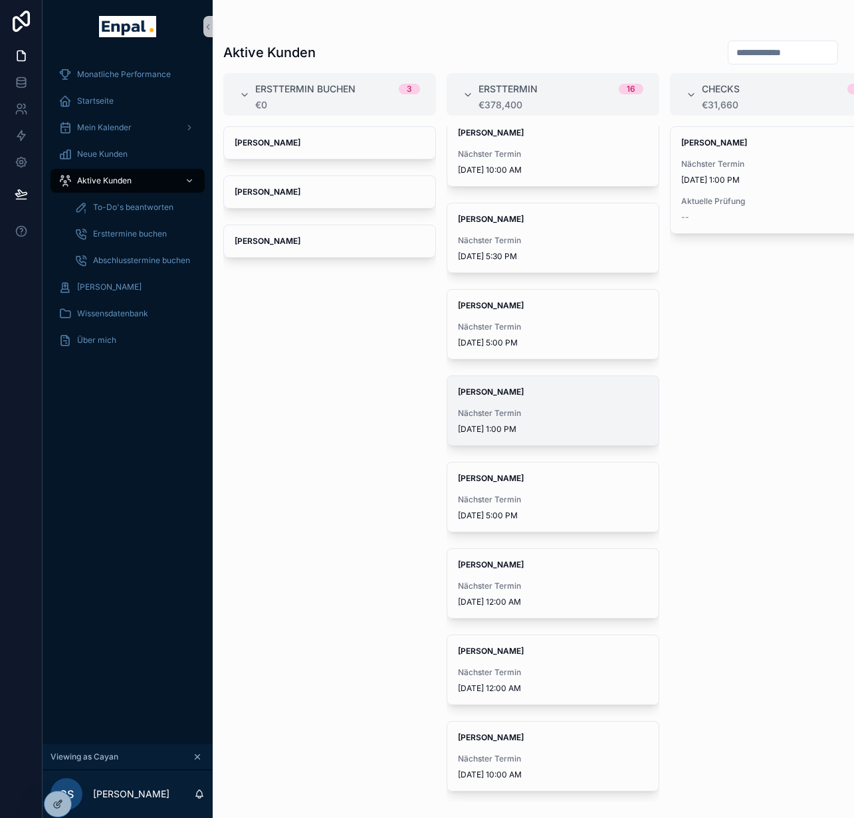
click at [549, 401] on div "[PERSON_NAME] Nächster Termin [DATE] 1:00 PM" at bounding box center [552, 410] width 211 height 69
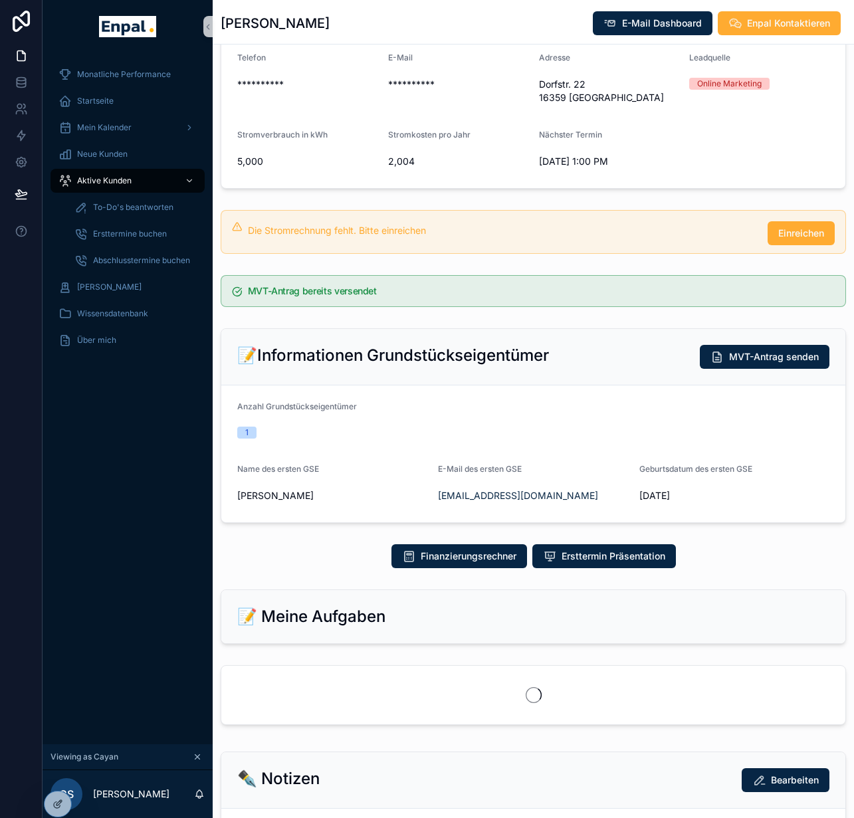
scroll to position [619, 0]
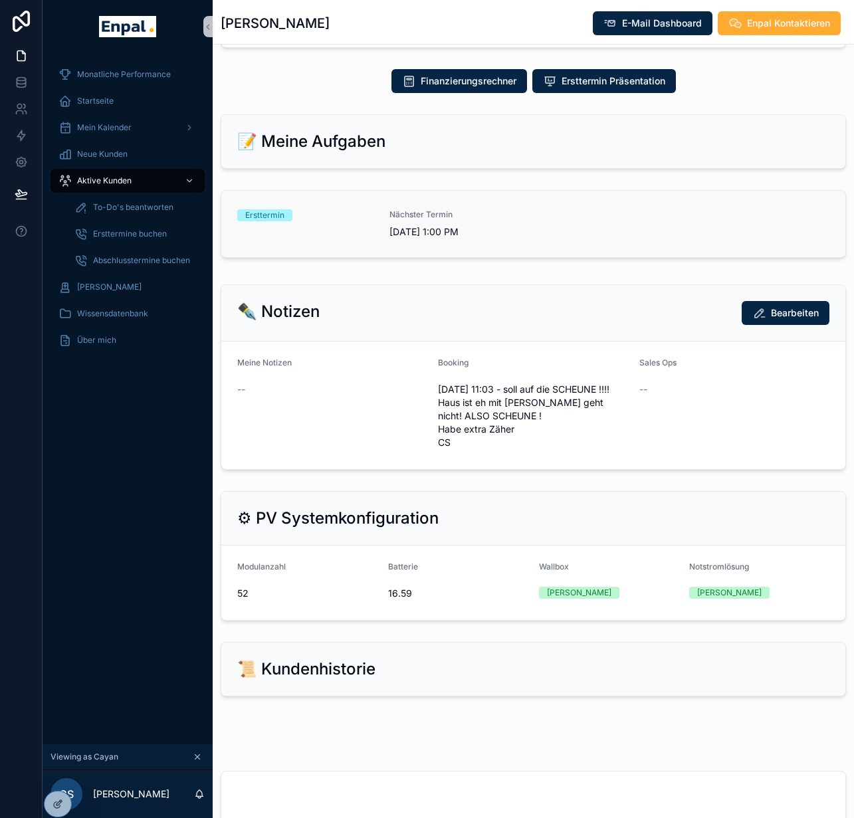
click at [490, 235] on span "[DATE] 1:00 PM" at bounding box center [457, 231] width 136 height 13
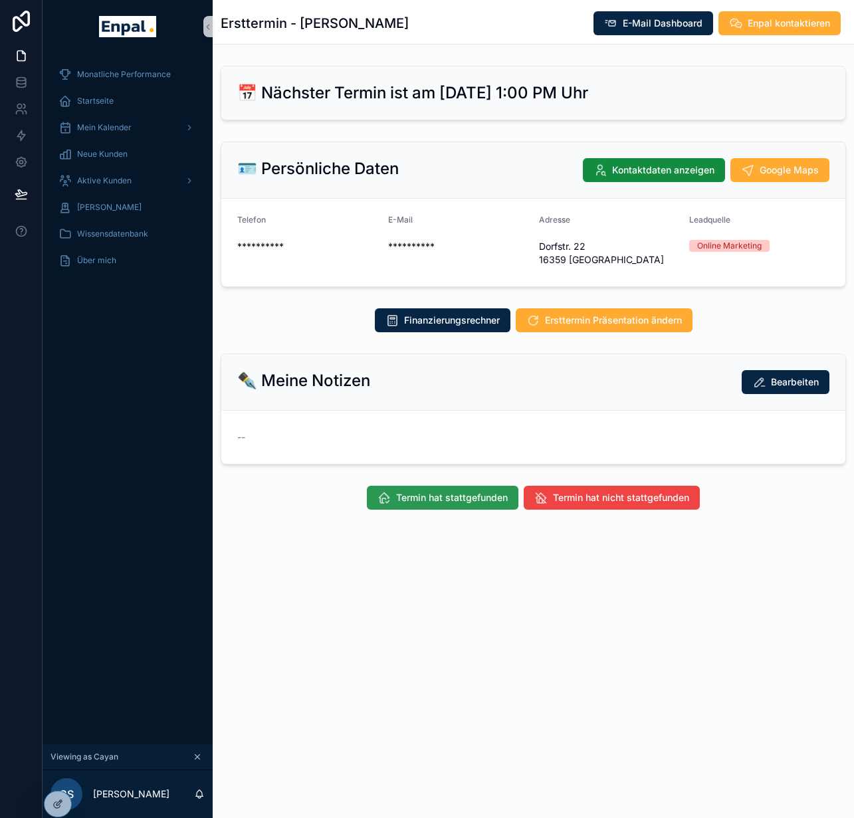
click at [462, 506] on button "Termin hat stattgefunden" at bounding box center [443, 498] width 152 height 24
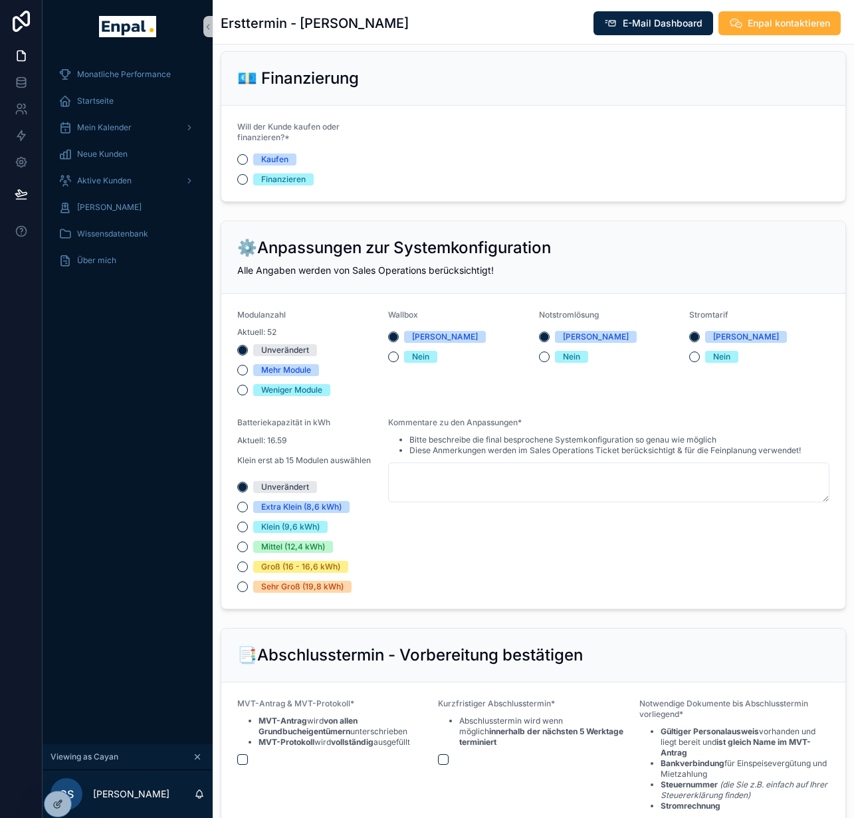
scroll to position [1116, 0]
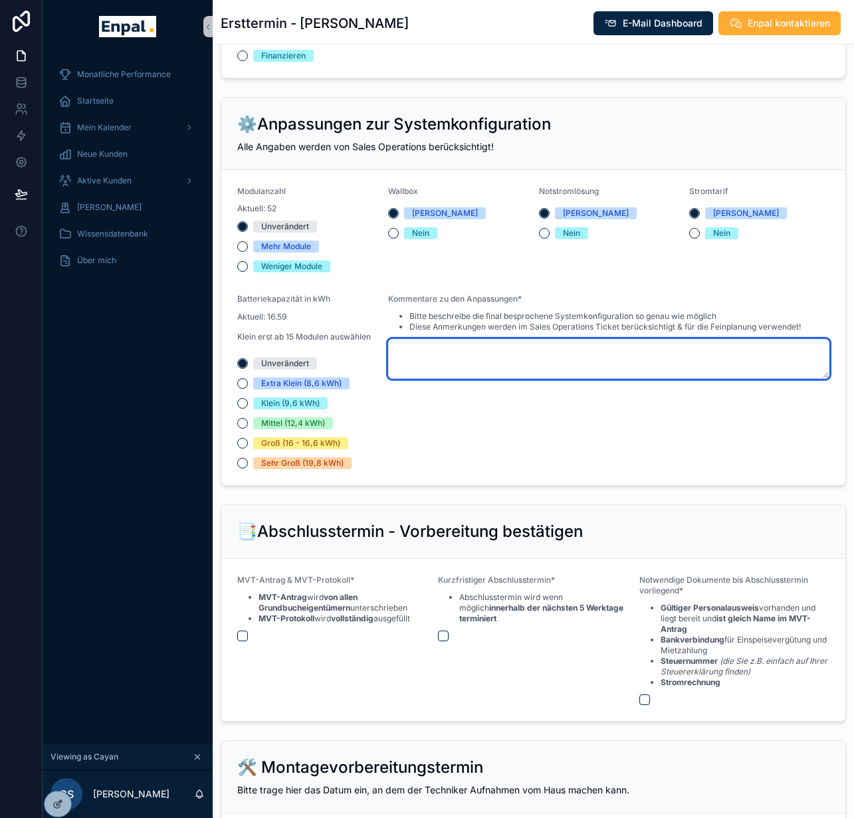
click at [526, 365] on textarea "scrollable content" at bounding box center [608, 359] width 441 height 40
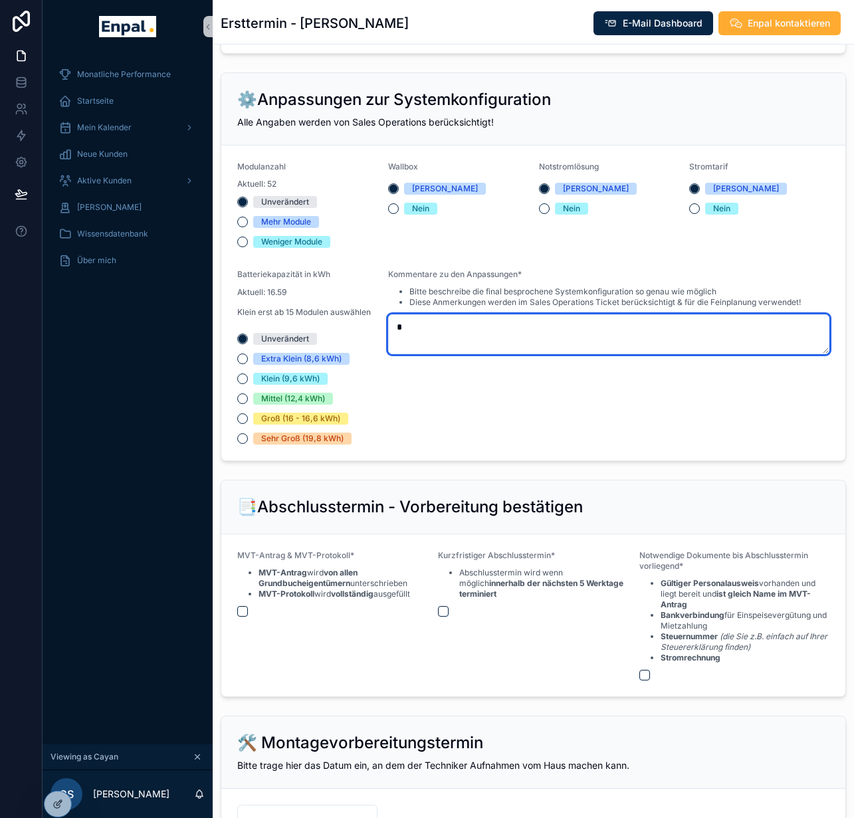
scroll to position [1362, 0]
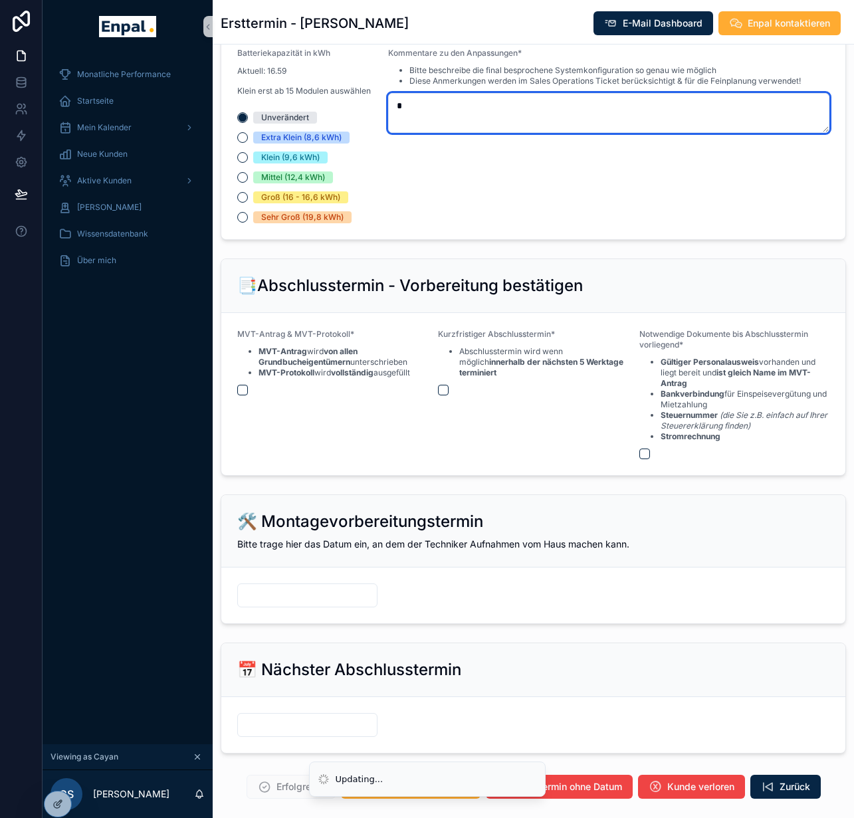
type textarea "*"
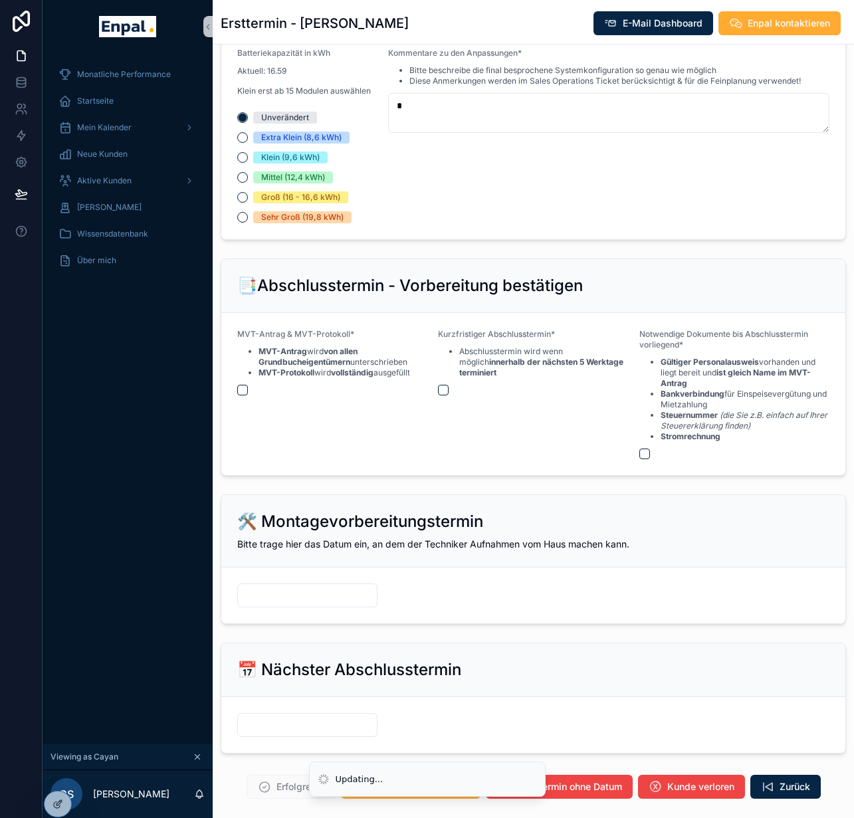
click at [237, 395] on div "scrollable content" at bounding box center [332, 390] width 190 height 11
click at [237, 387] on button "scrollable content" at bounding box center [242, 390] width 11 height 11
drag, startPoint x: 432, startPoint y: 389, endPoint x: 445, endPoint y: 395, distance: 14.6
click at [438, 390] on button "scrollable content" at bounding box center [443, 390] width 11 height 11
click at [639, 454] on button "scrollable content" at bounding box center [644, 454] width 11 height 11
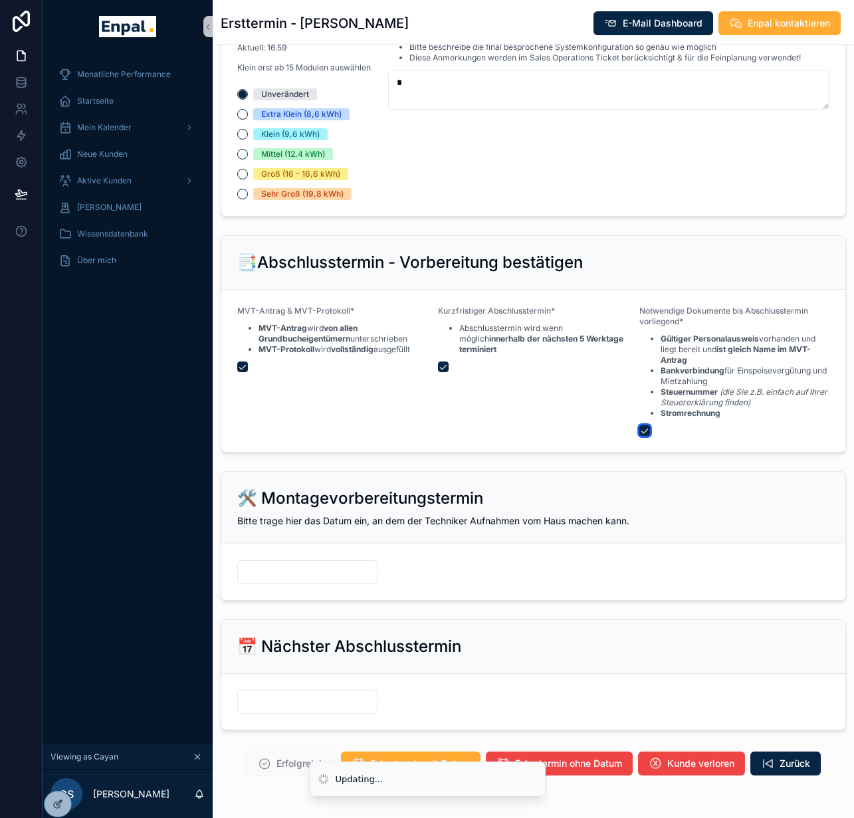
scroll to position [1423, 0]
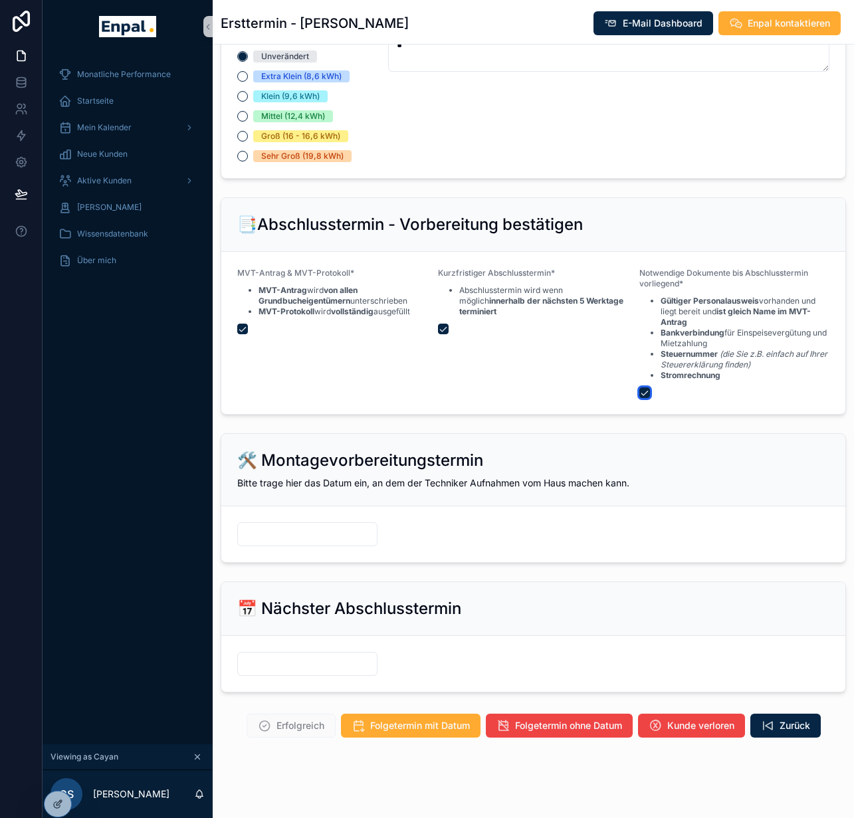
type button "on"
click at [104, 182] on span "Aktive Kunden" at bounding box center [104, 180] width 54 height 11
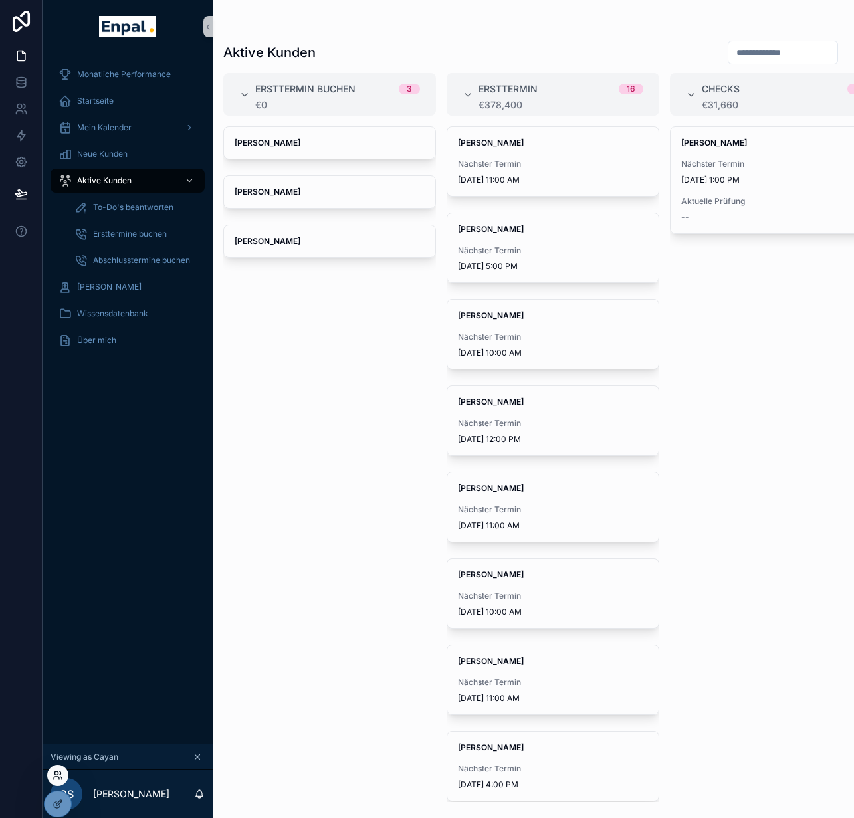
click at [58, 780] on icon at bounding box center [57, 775] width 11 height 11
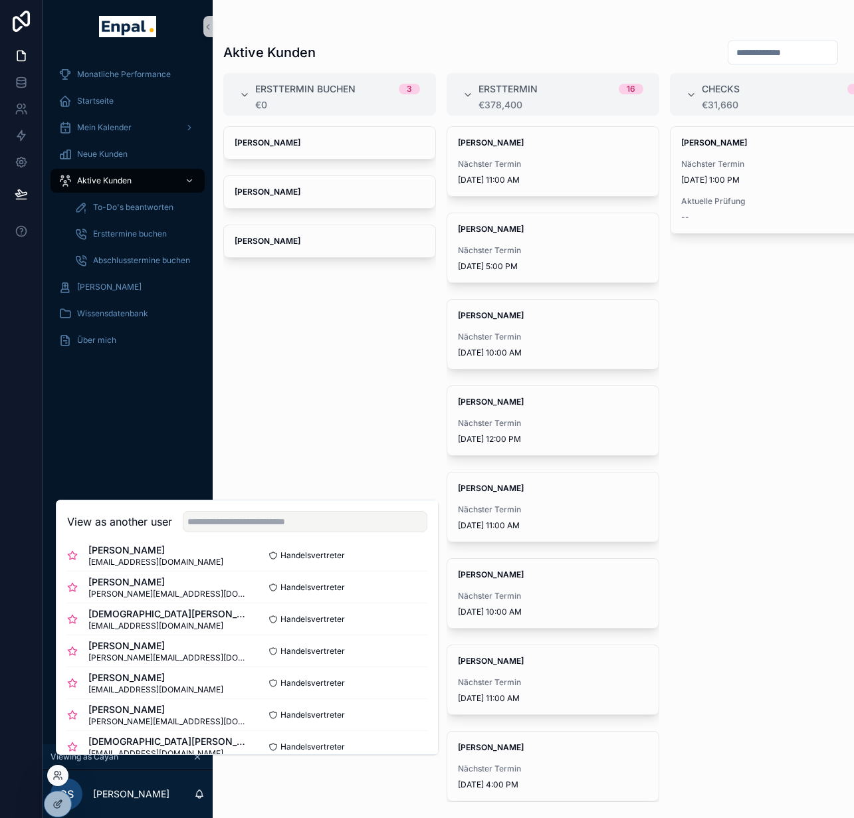
scroll to position [391, 0]
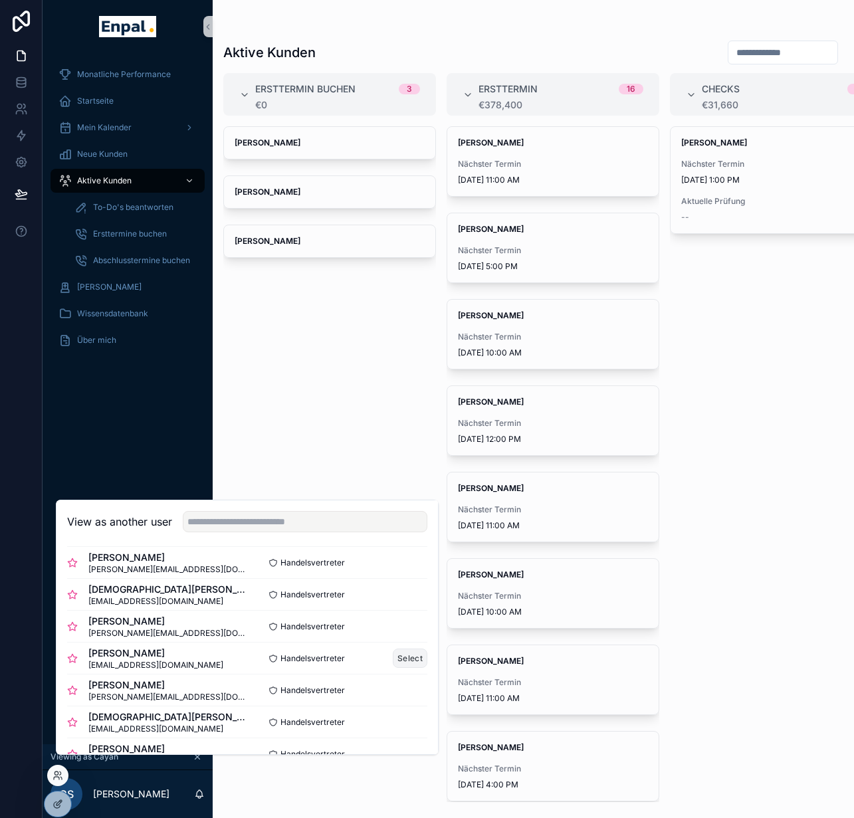
click at [393, 667] on button "Select" at bounding box center [410, 658] width 35 height 19
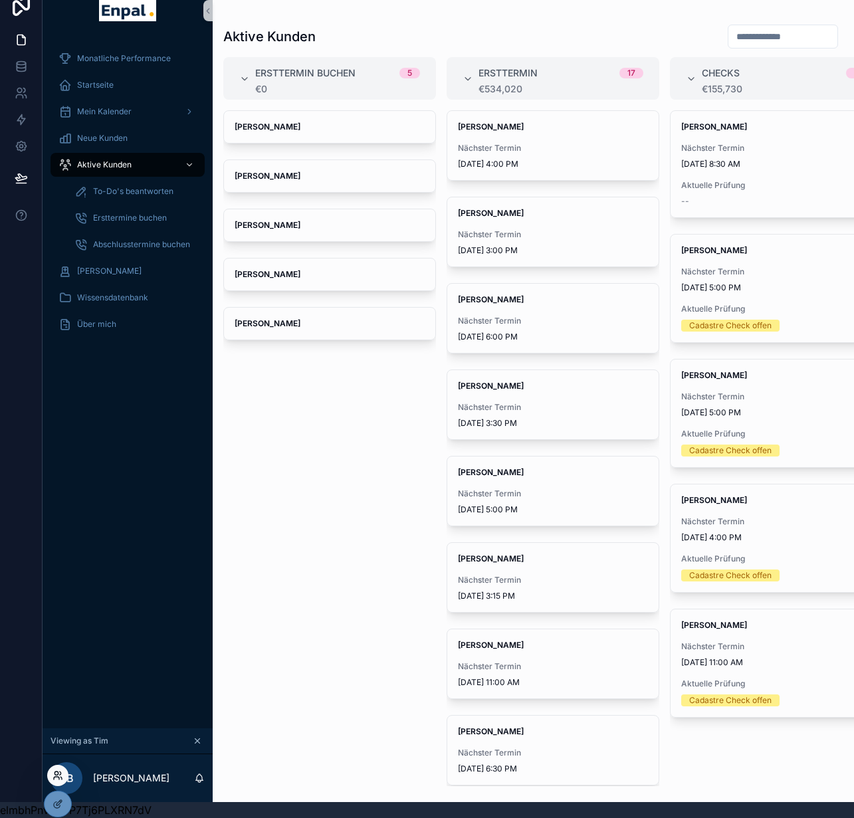
click at [54, 777] on icon at bounding box center [57, 775] width 11 height 11
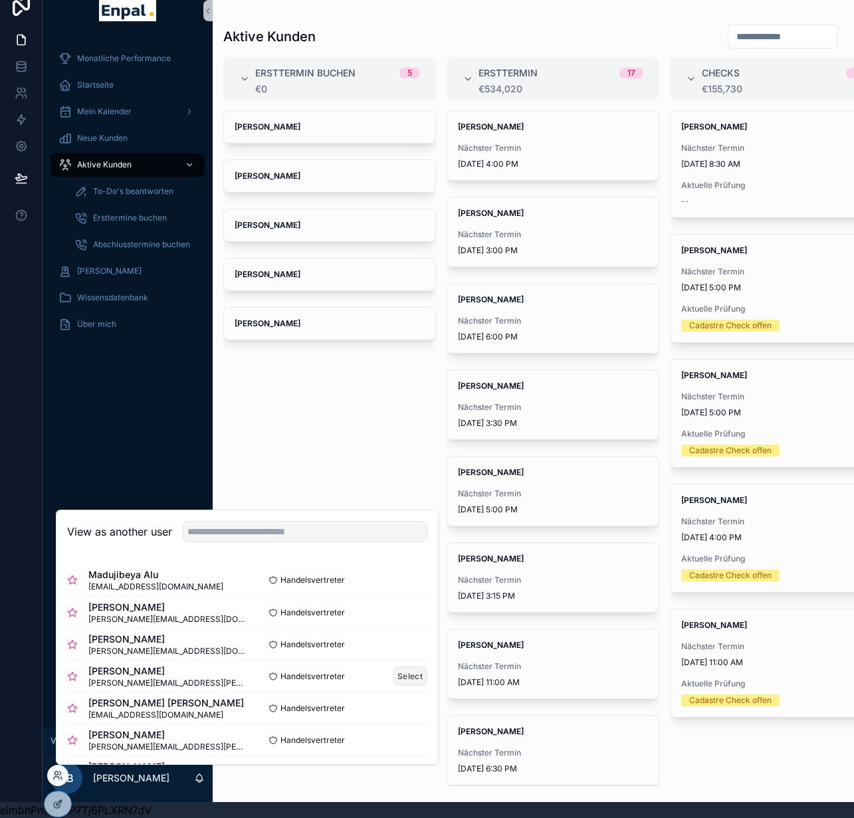
click at [395, 671] on button "Select" at bounding box center [410, 676] width 35 height 19
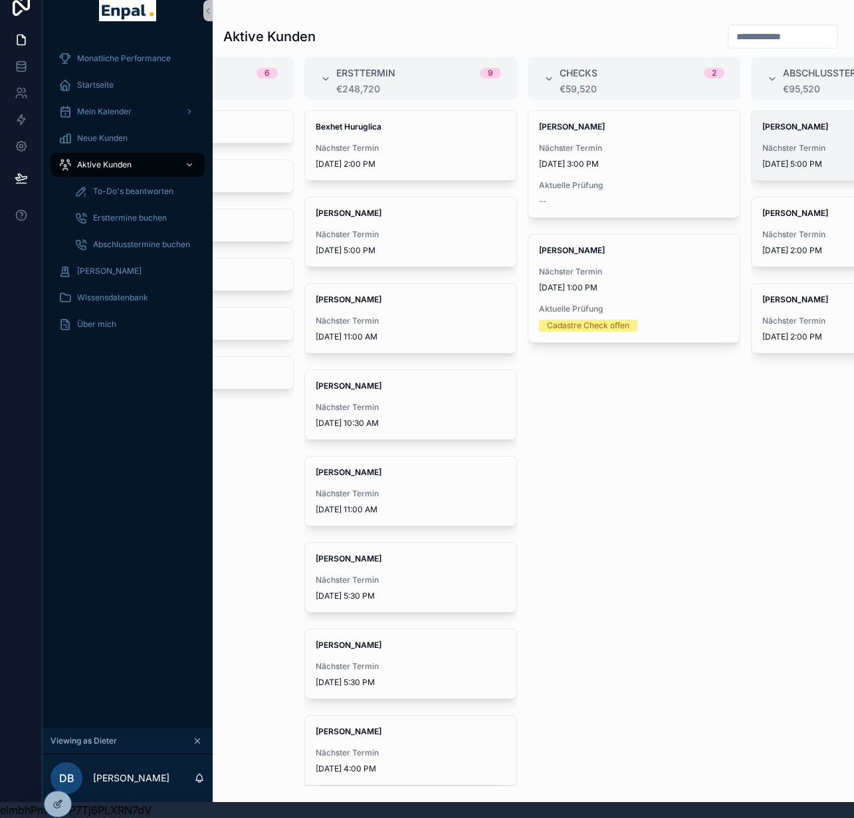
scroll to position [0, 159]
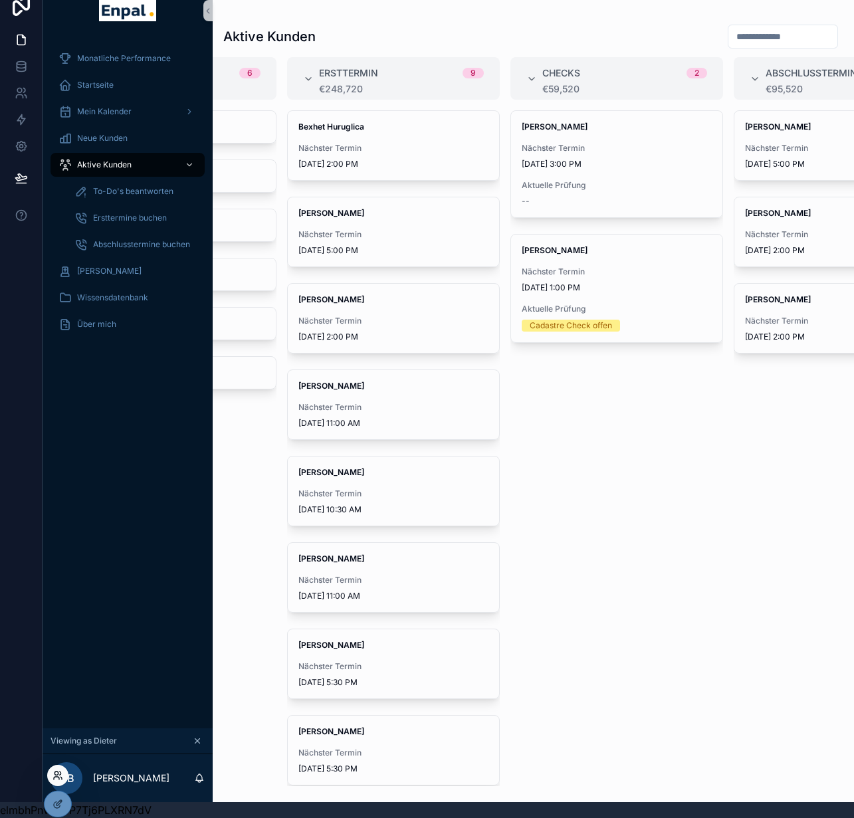
click at [54, 776] on icon at bounding box center [57, 775] width 11 height 11
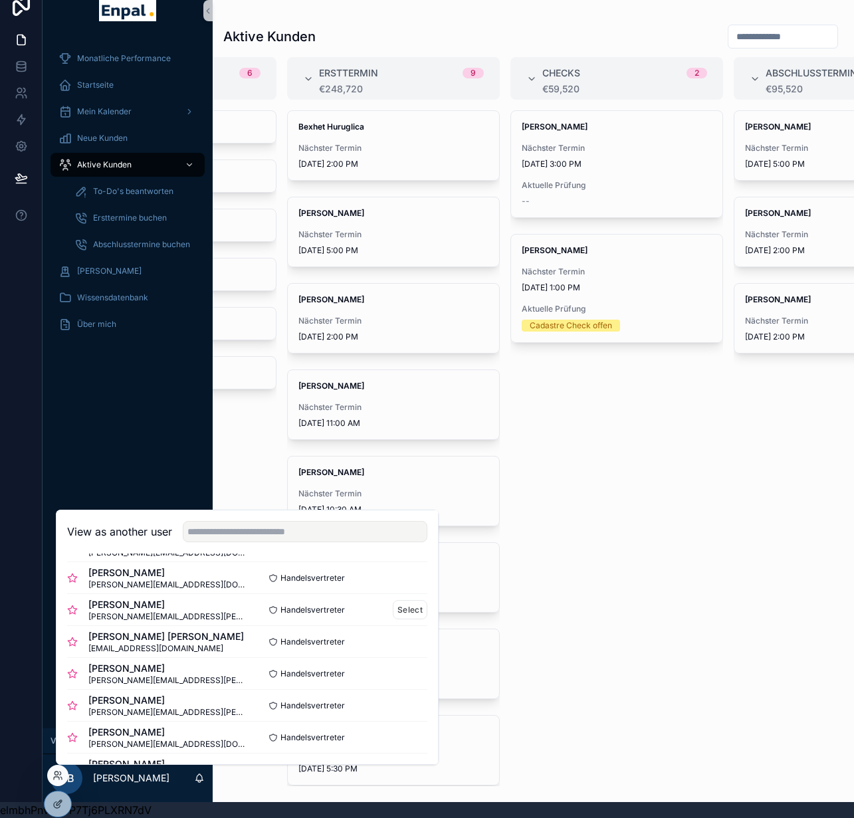
scroll to position [113, 0]
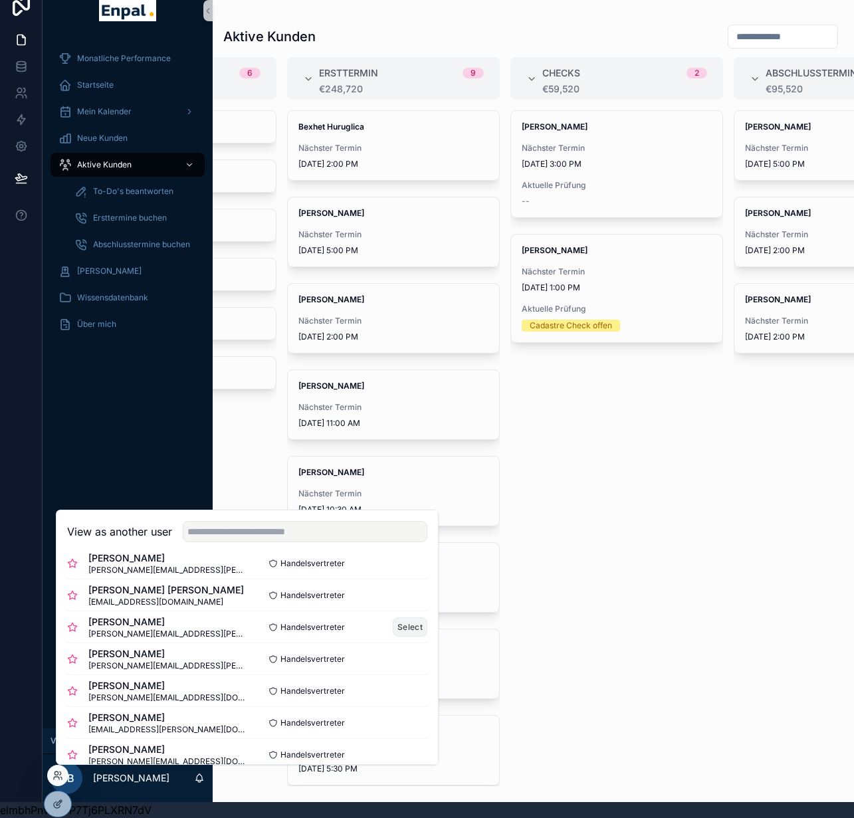
click at [393, 627] on button "Select" at bounding box center [410, 626] width 35 height 19
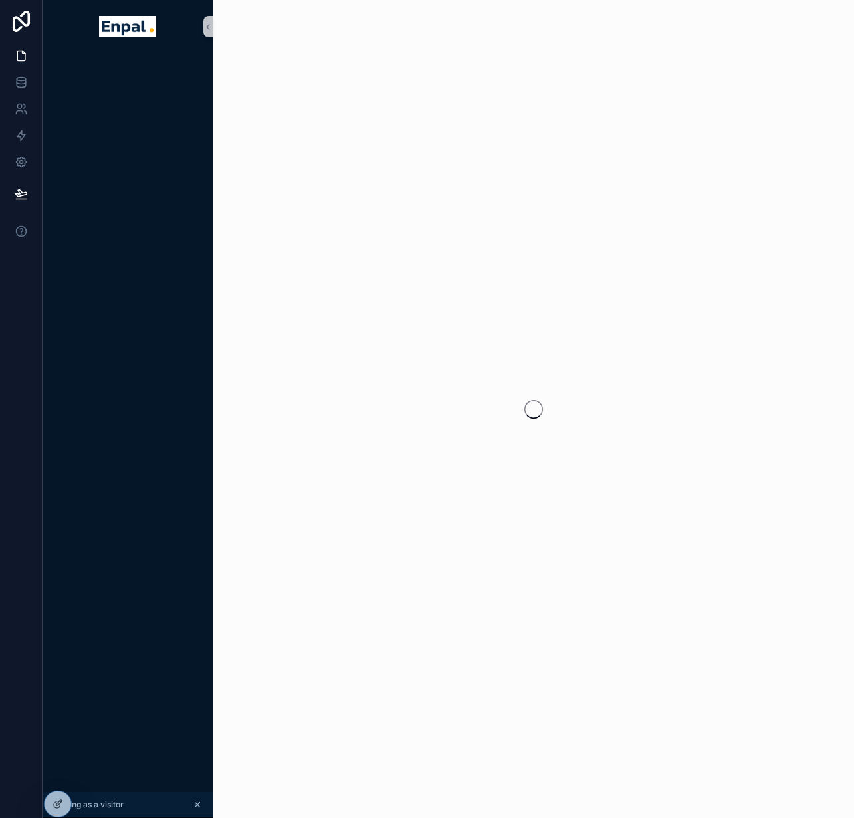
scroll to position [26, 10]
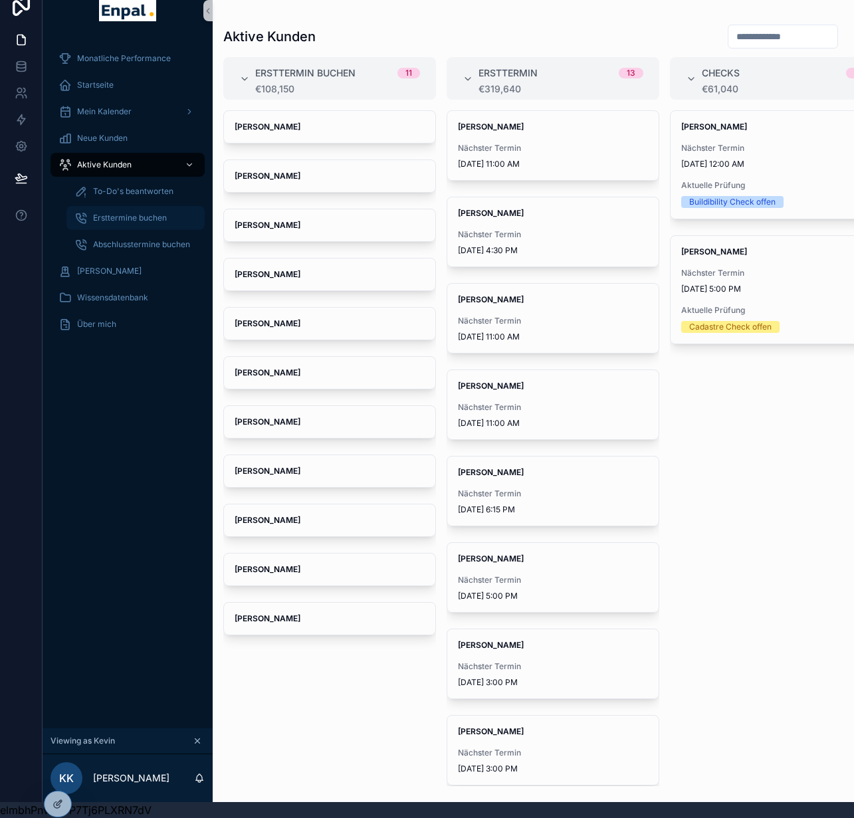
click at [128, 213] on span "Ersttermine buchen" at bounding box center [130, 218] width 74 height 11
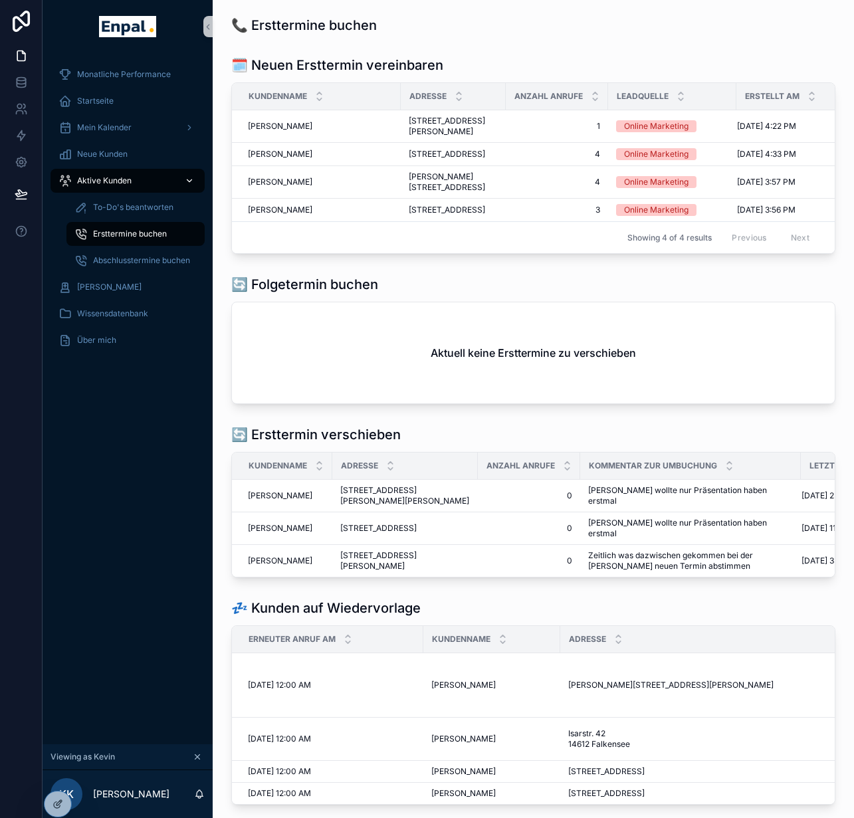
click at [126, 180] on div "Aktive Kunden" at bounding box center [127, 180] width 138 height 21
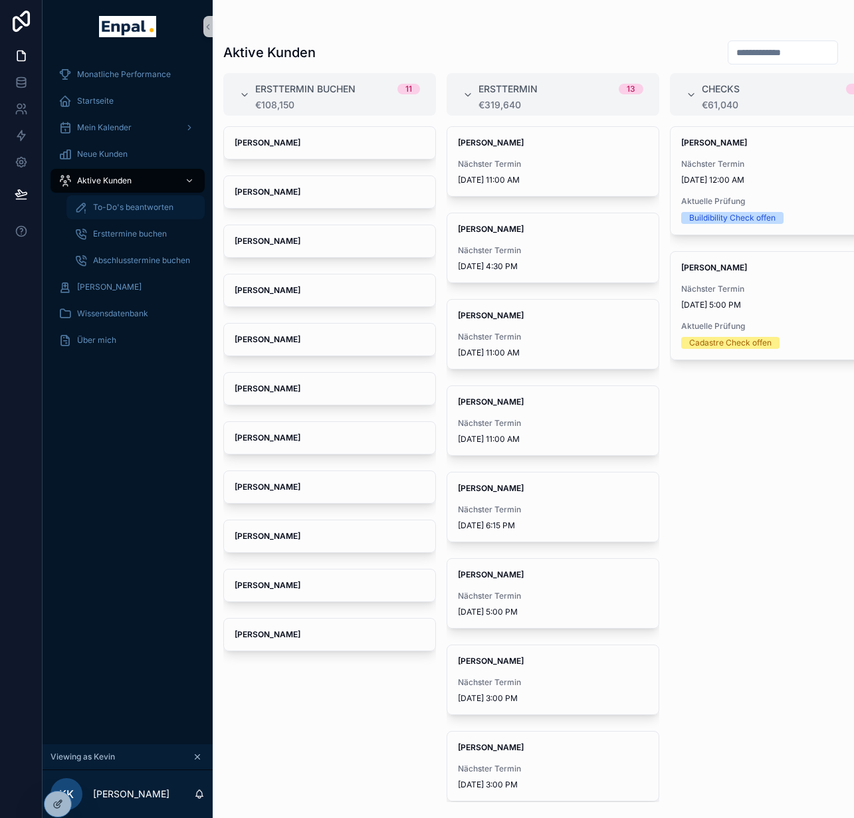
click at [128, 209] on span "To-Do's beantworten" at bounding box center [133, 207] width 80 height 11
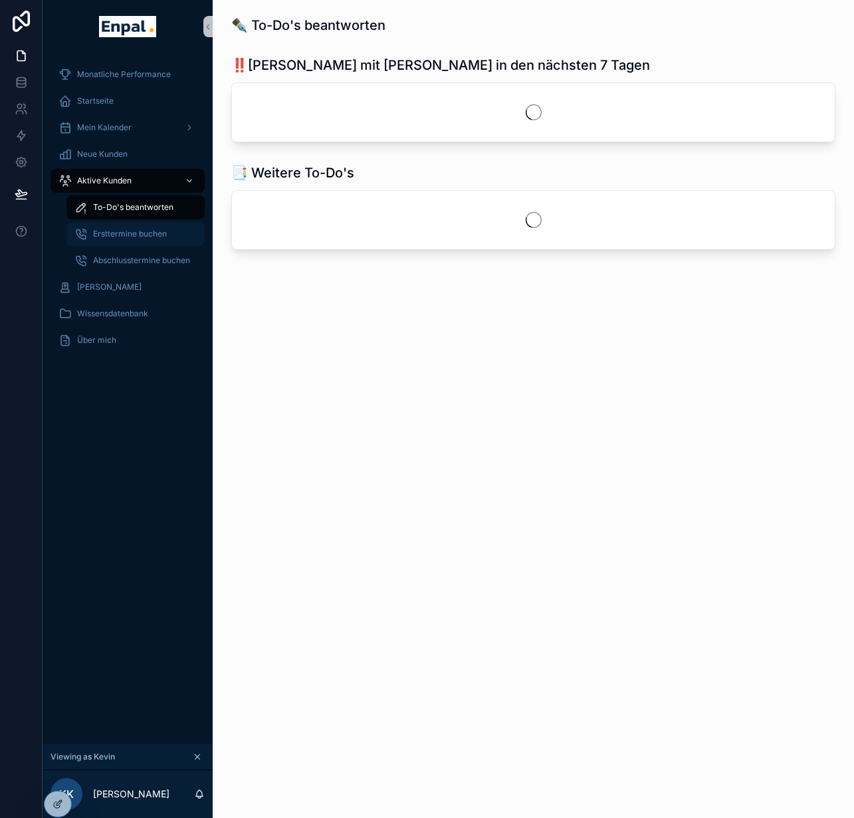
click at [114, 234] on span "Ersttermine buchen" at bounding box center [130, 234] width 74 height 11
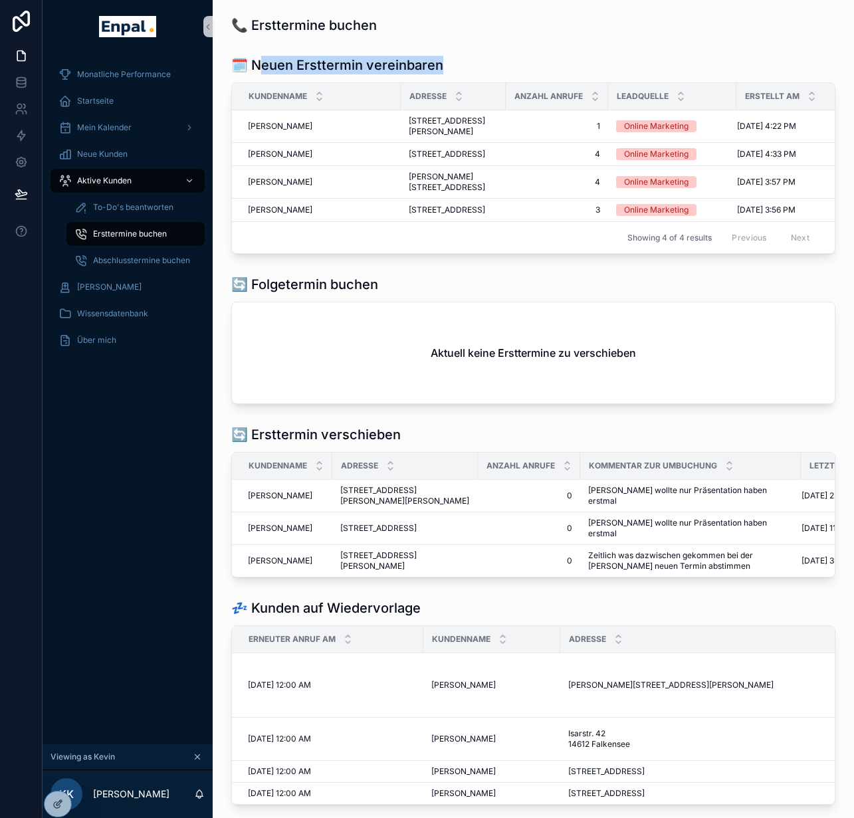
drag, startPoint x: 245, startPoint y: 66, endPoint x: 435, endPoint y: 75, distance: 190.3
click at [435, 75] on div "🗓️ Neuen Ersttermin vereinbaren Kundenname Adresse Anzahl Anrufe Leadquelle Ers…" at bounding box center [533, 155] width 604 height 198
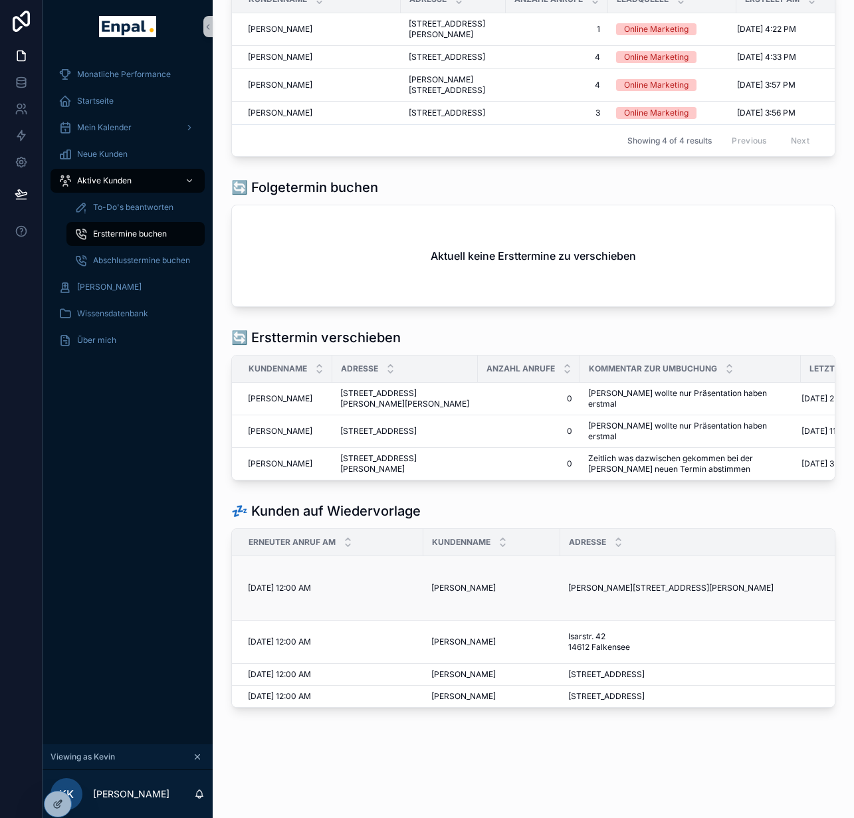
scroll to position [160, 0]
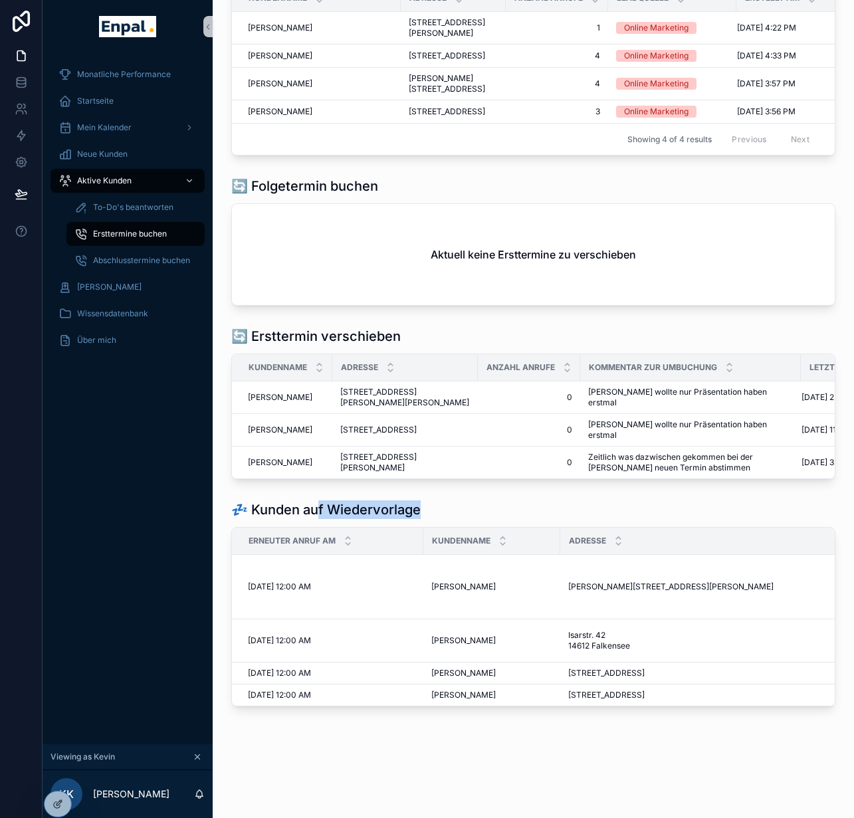
drag, startPoint x: 308, startPoint y: 498, endPoint x: 478, endPoint y: 514, distance: 170.1
click at [478, 514] on div "💤 Kunden auf Wiedervorlage" at bounding box center [533, 509] width 604 height 19
drag, startPoint x: 413, startPoint y: 322, endPoint x: 266, endPoint y: 317, distance: 146.3
click at [266, 327] on div "🔄️ Ersttermin verschieben" at bounding box center [533, 336] width 604 height 19
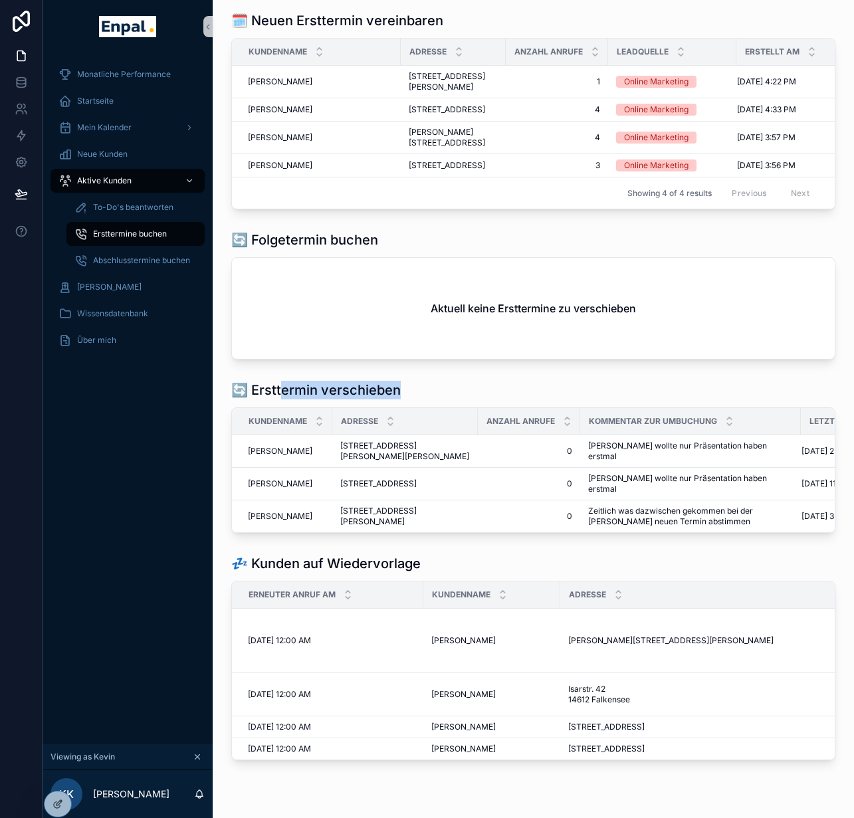
scroll to position [0, 0]
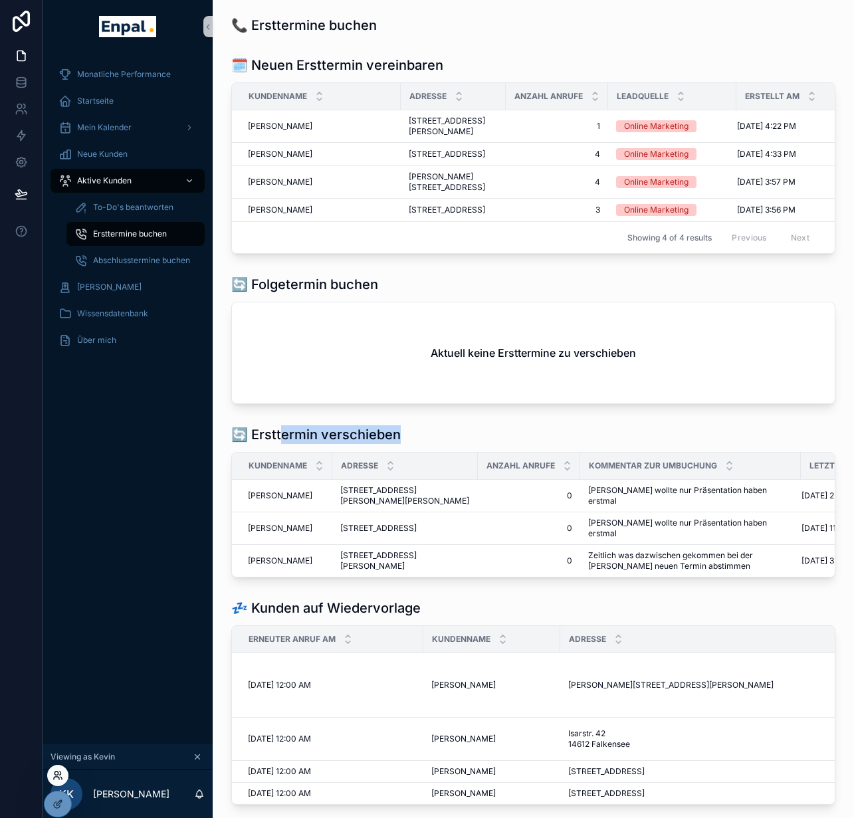
click at [62, 772] on icon at bounding box center [57, 775] width 11 height 11
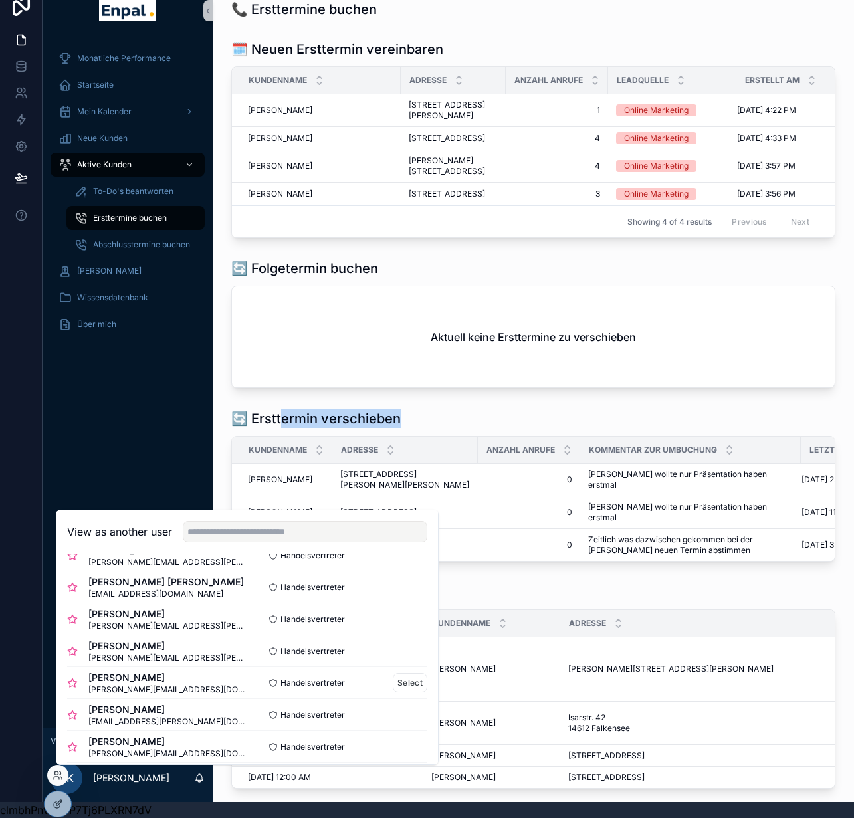
scroll to position [131, 0]
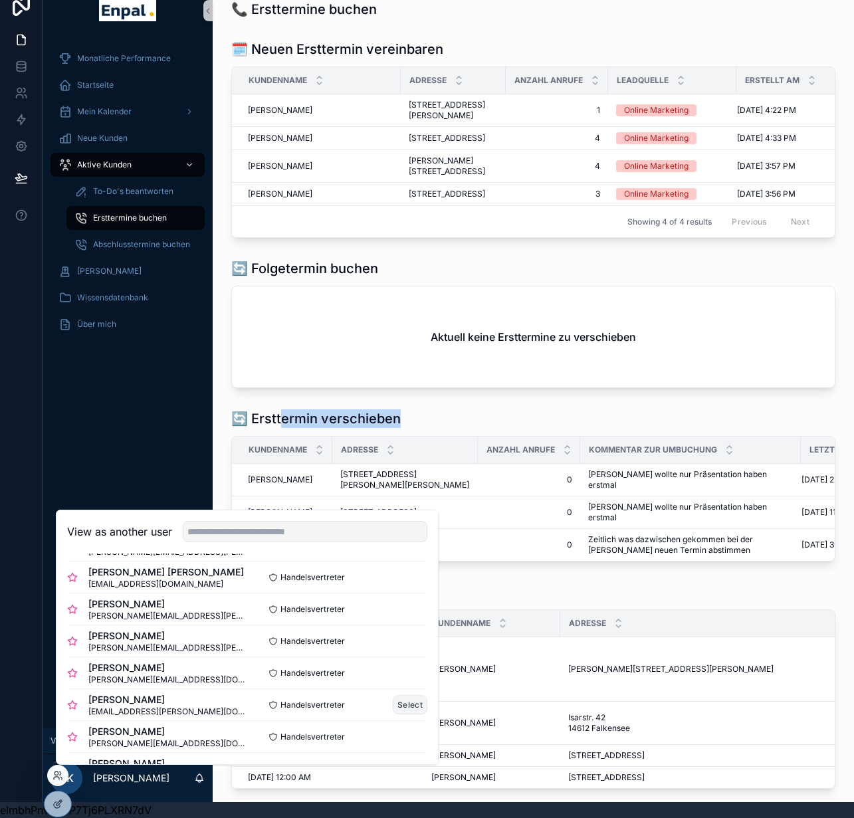
click at [393, 710] on button "Select" at bounding box center [410, 704] width 35 height 19
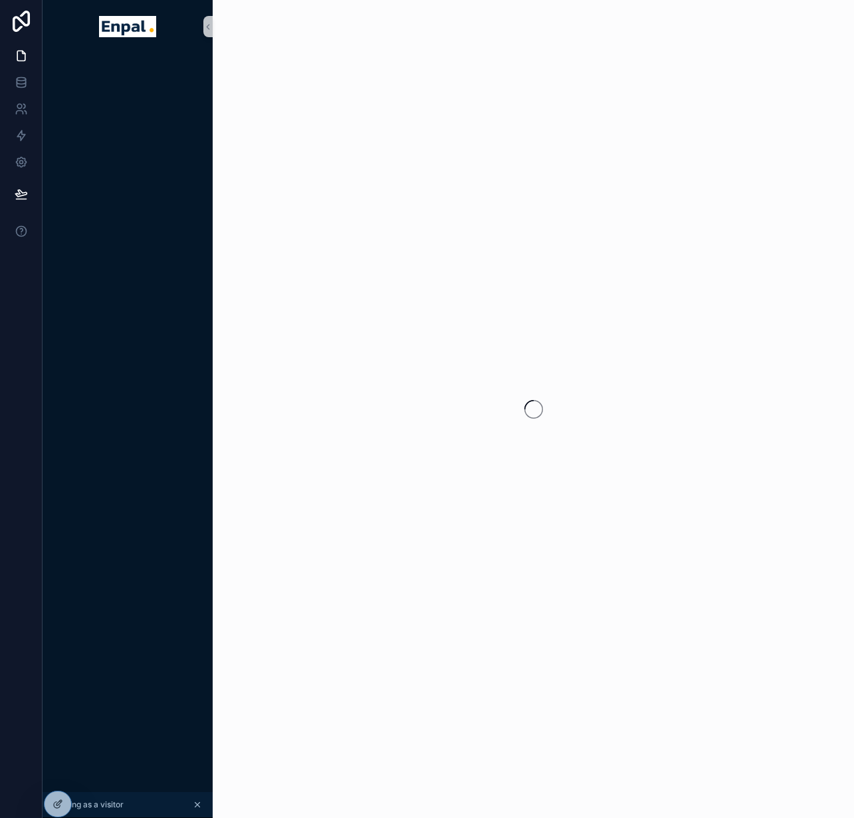
scroll to position [26, 10]
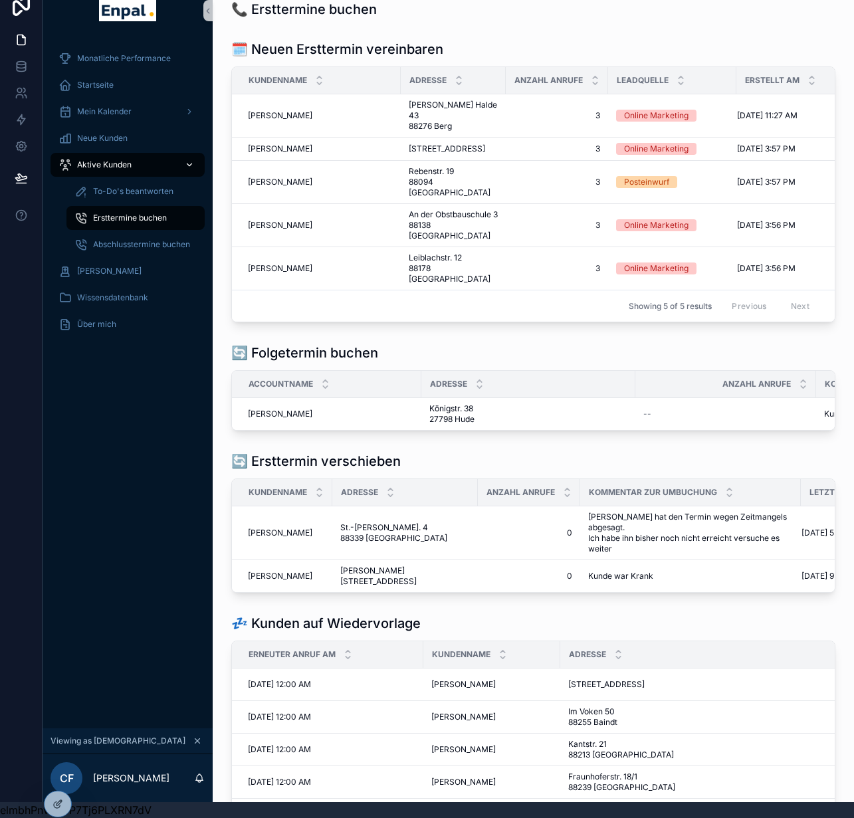
click at [121, 159] on span "Aktive Kunden" at bounding box center [104, 164] width 54 height 11
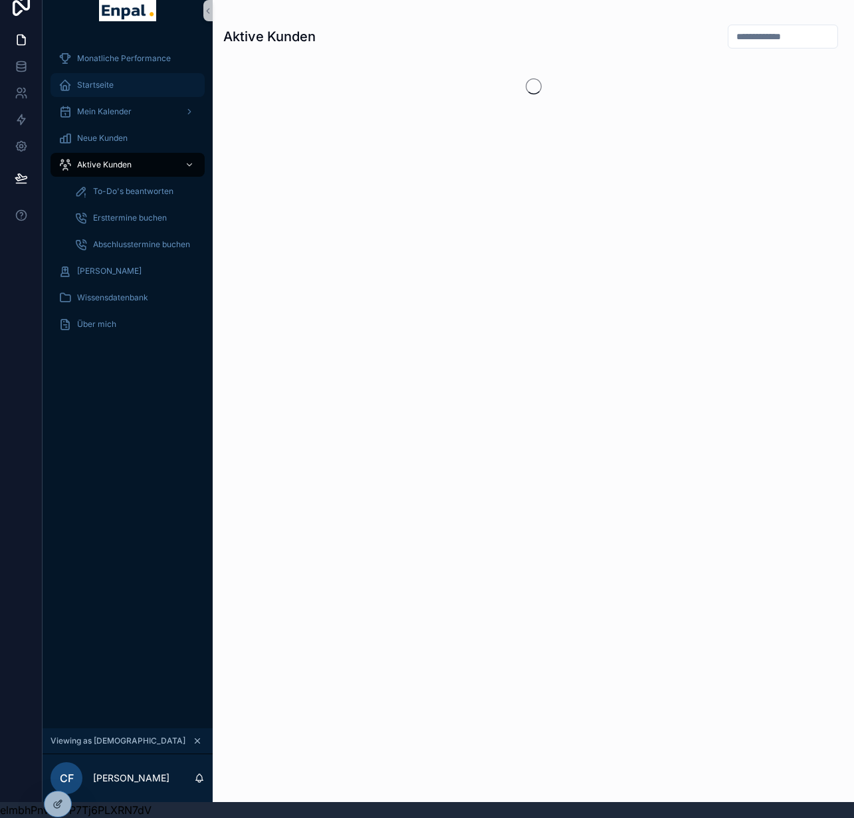
click at [99, 74] on div "Startseite" at bounding box center [127, 84] width 138 height 21
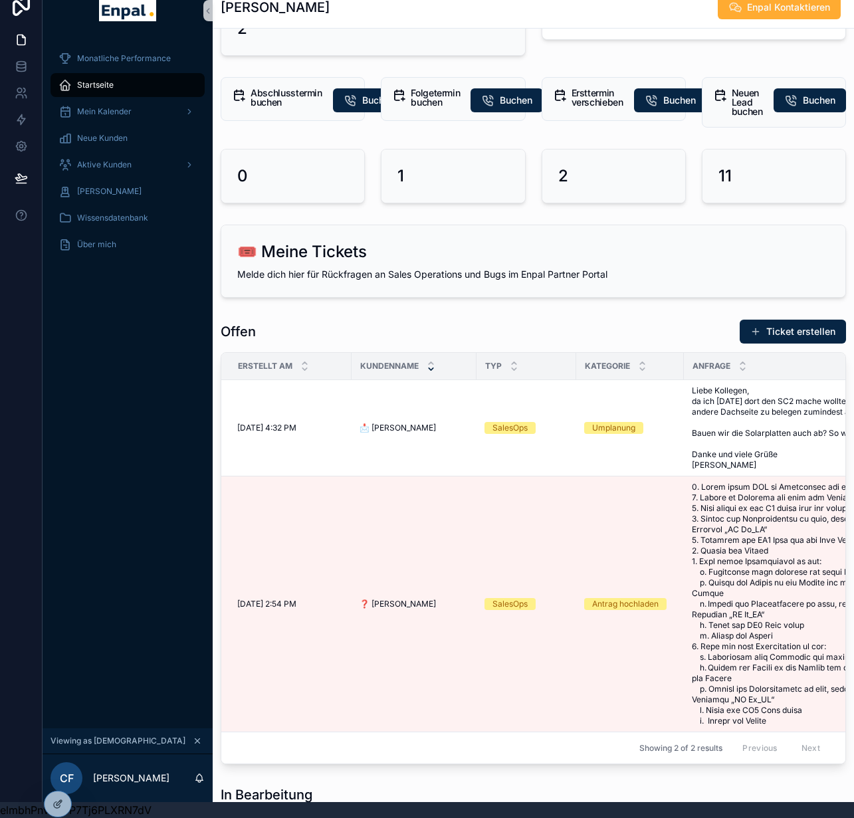
scroll to position [189, 0]
